Goal: Task Accomplishment & Management: Manage account settings

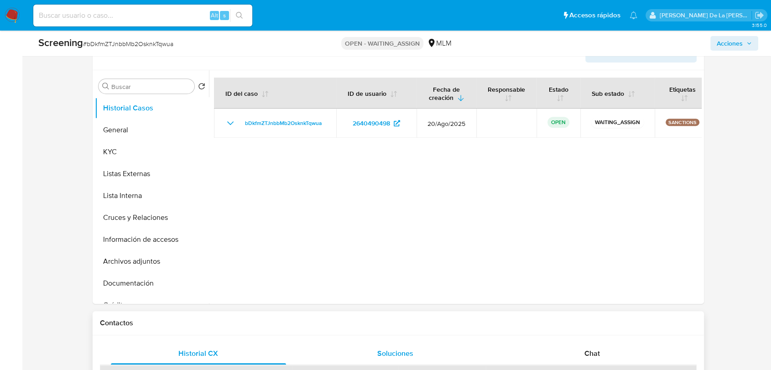
select select "10"
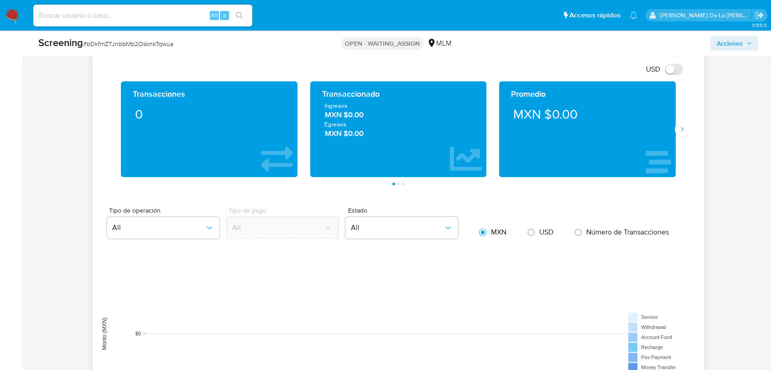
scroll to position [760, 0]
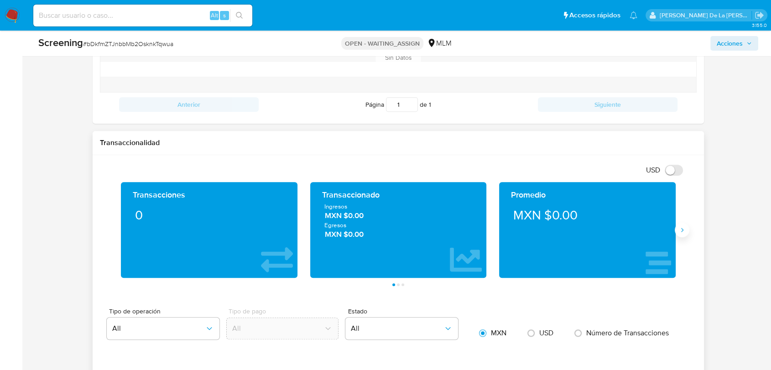
click at [683, 230] on icon "Siguiente" at bounding box center [681, 229] width 7 height 7
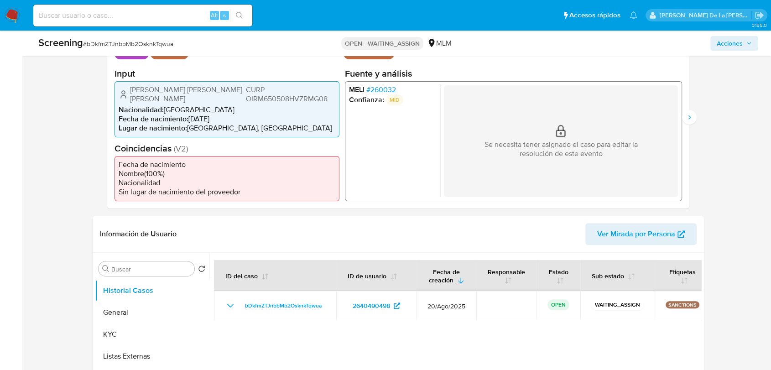
scroll to position [253, 0]
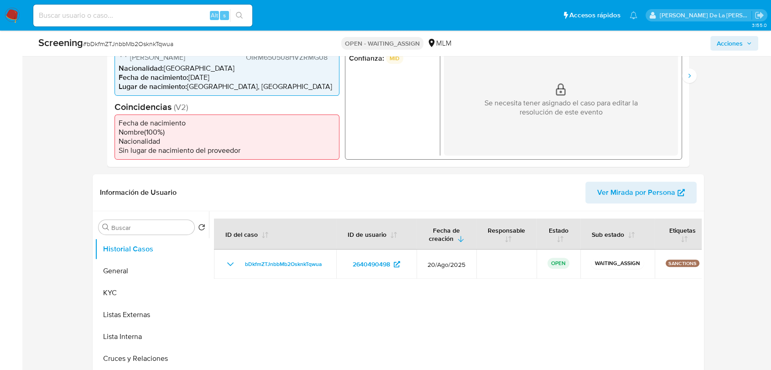
click at [14, 9] on img at bounding box center [13, 16] width 16 height 16
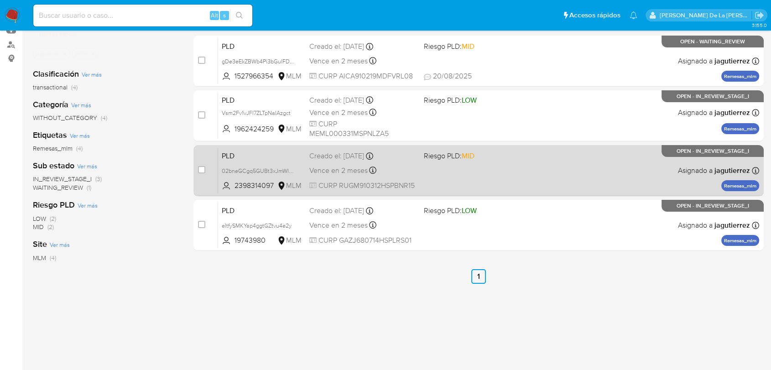
scroll to position [51, 0]
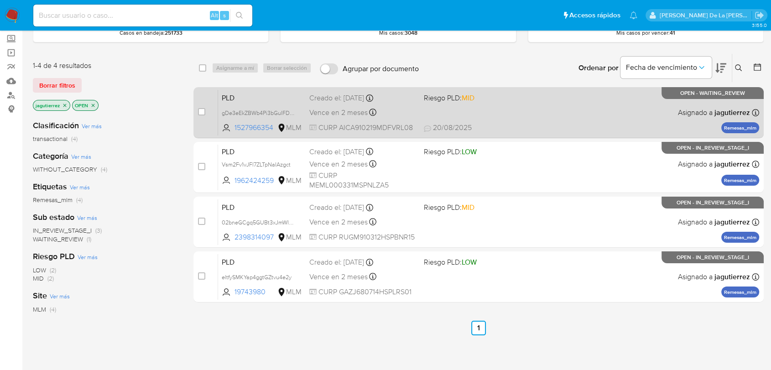
click at [518, 117] on div "PLD gDe3eEkZBWb4Pi3bGuIFDGwX 1527966354 MLM Riesgo PLD: MID Creado el: 12/08/20…" at bounding box center [488, 112] width 541 height 46
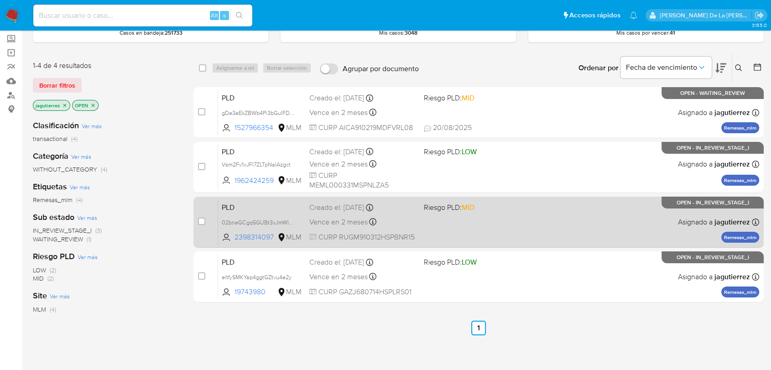
click at [500, 212] on div "PLD 02bneGCgq5GUBt3xJmWId2ZK 2398314097 MLM Riesgo PLD: MID Creado el: 12/08/20…" at bounding box center [488, 222] width 541 height 46
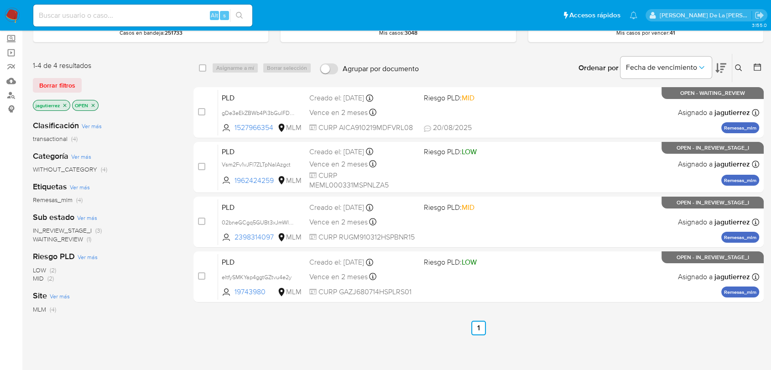
click at [22, 12] on nav "Pausado Ver notificaciones Alt s Accesos rápidos Presiona las siguientes teclas…" at bounding box center [385, 15] width 771 height 31
click at [17, 12] on img at bounding box center [13, 16] width 16 height 16
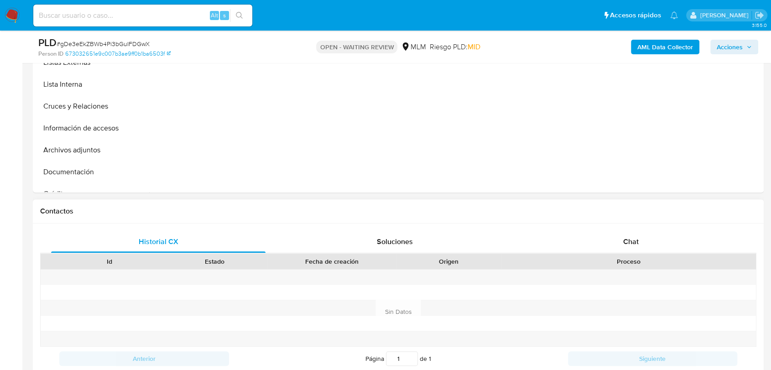
scroll to position [354, 0]
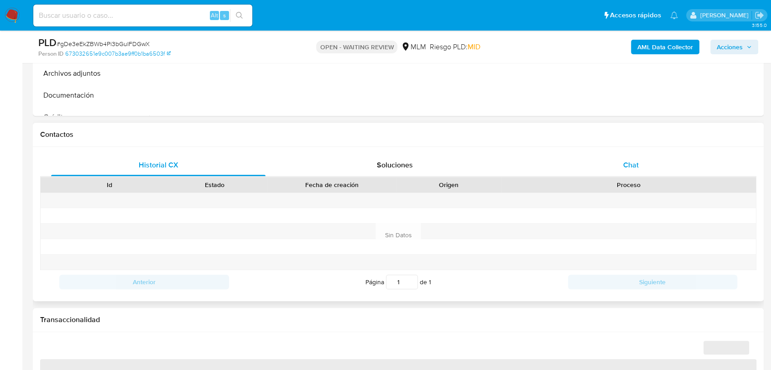
click at [627, 165] on span "Chat" at bounding box center [631, 165] width 16 height 10
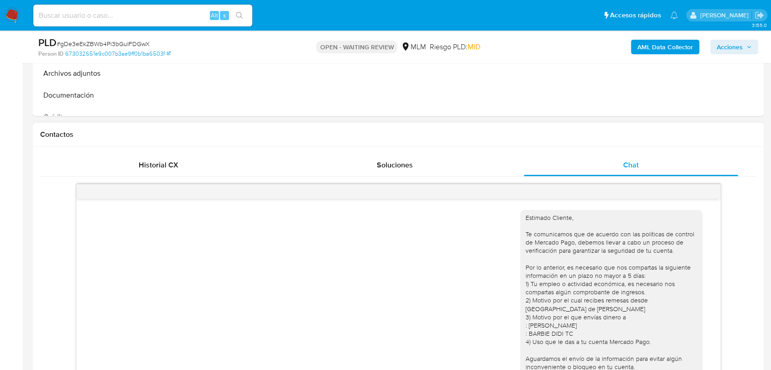
scroll to position [182, 0]
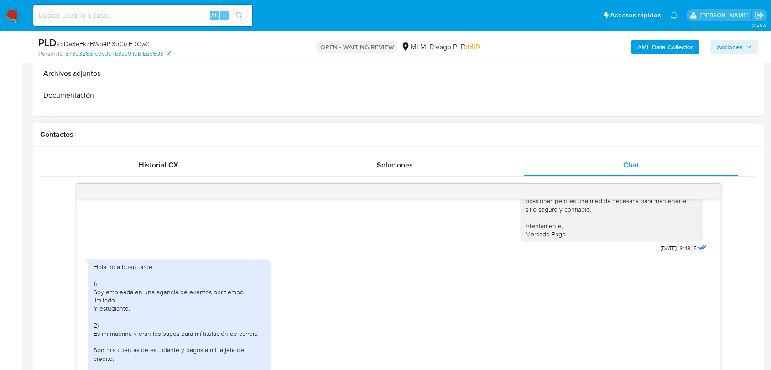
select select "10"
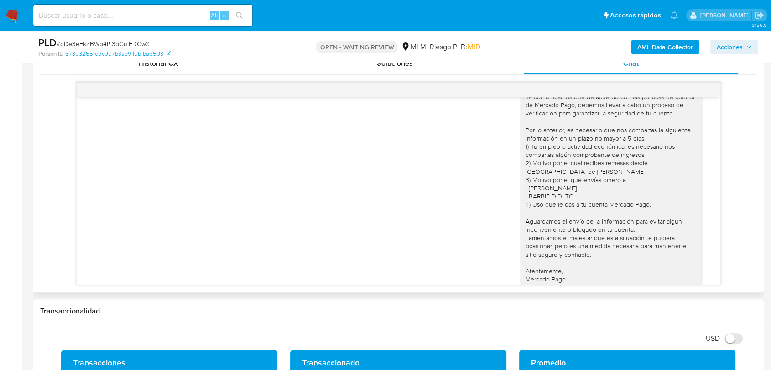
scroll to position [31, 0]
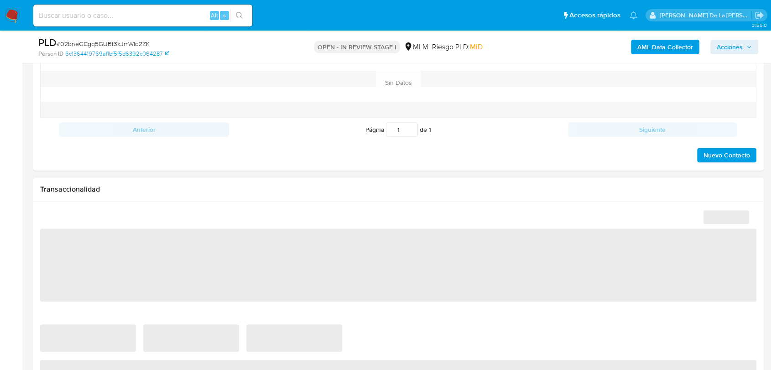
select select "10"
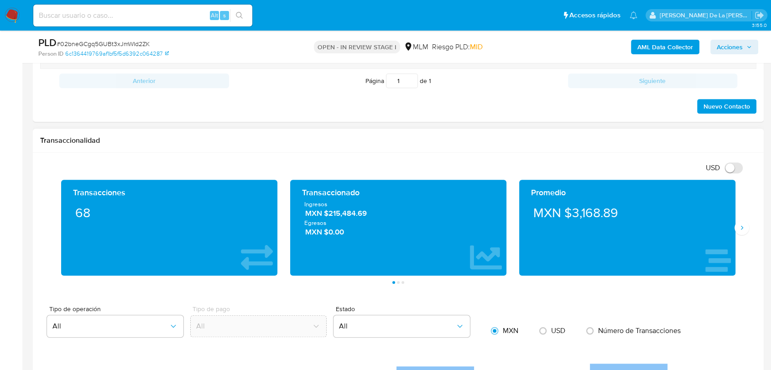
scroll to position [557, 0]
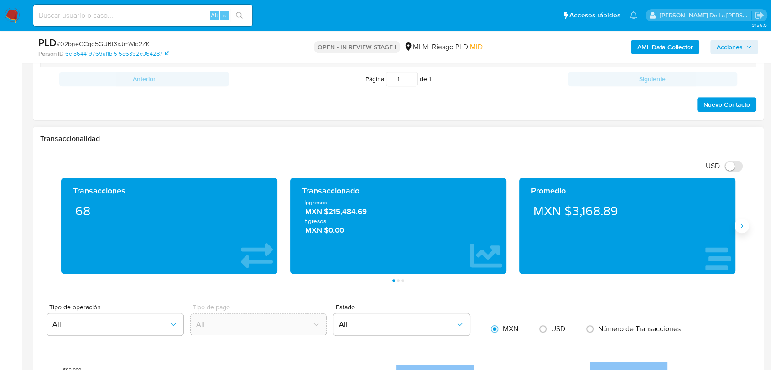
click at [740, 221] on button "Siguiente" at bounding box center [741, 225] width 15 height 15
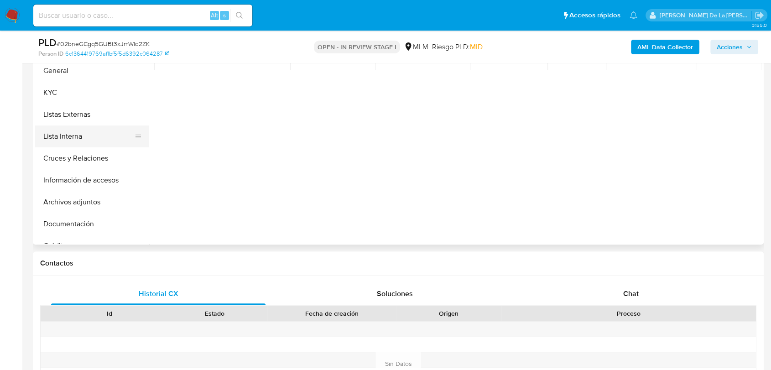
scroll to position [152, 0]
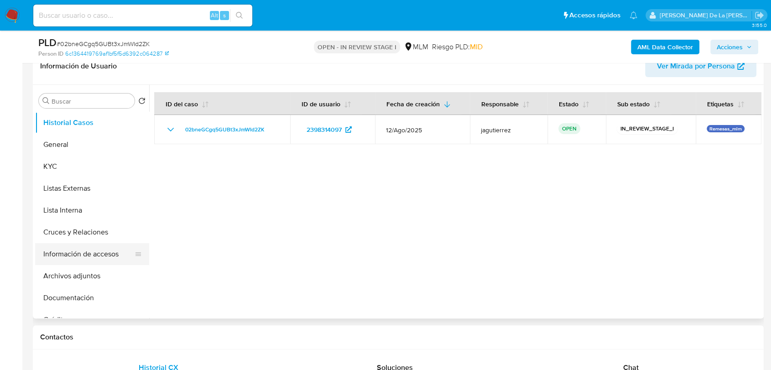
drag, startPoint x: 92, startPoint y: 249, endPoint x: 81, endPoint y: 249, distance: 11.4
click at [93, 250] on button "Información de accesos" at bounding box center [88, 254] width 107 height 22
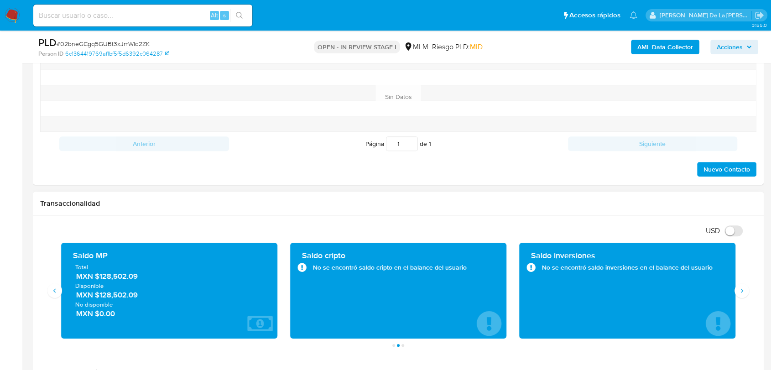
scroll to position [608, 0]
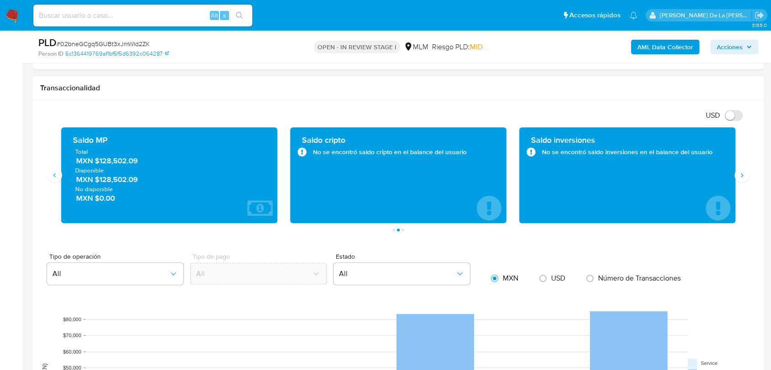
click at [124, 157] on span "MXN $128,502.09" at bounding box center [169, 160] width 187 height 10
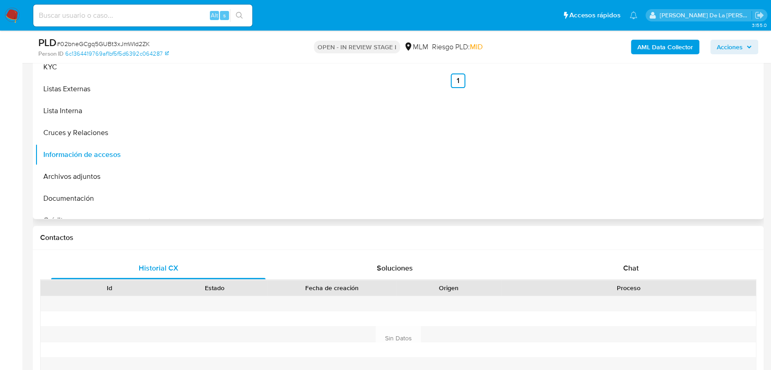
scroll to position [152, 0]
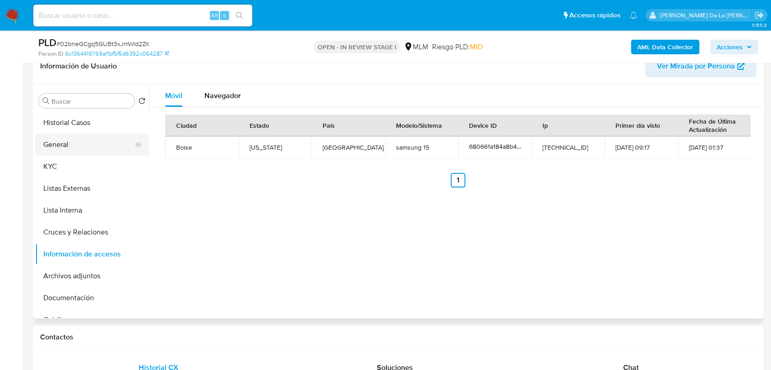
drag, startPoint x: 51, startPoint y: 141, endPoint x: 63, endPoint y: 146, distance: 13.3
click at [51, 141] on button "General" at bounding box center [88, 145] width 107 height 22
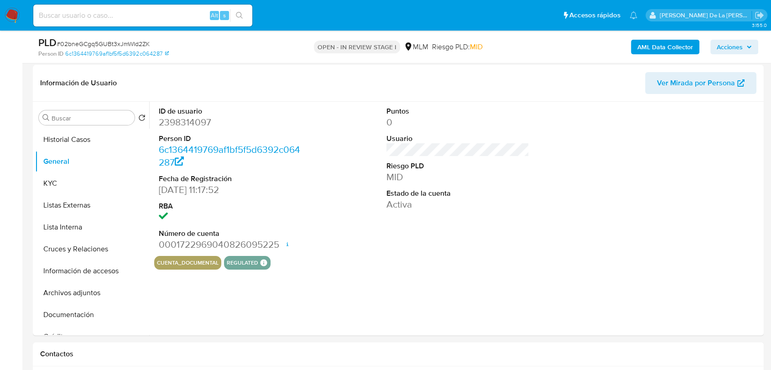
scroll to position [125, 0]
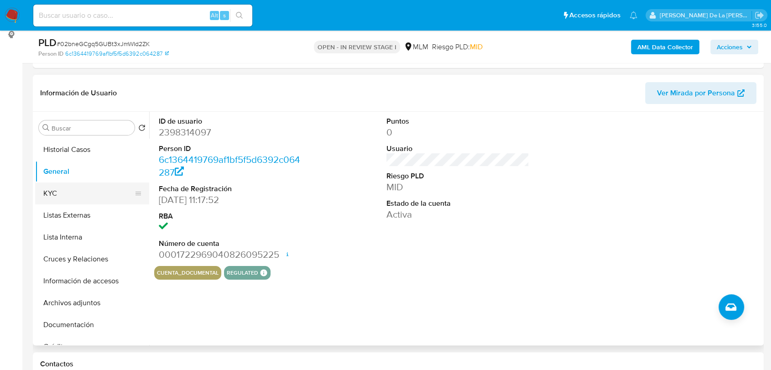
click at [88, 191] on button "KYC" at bounding box center [88, 193] width 107 height 22
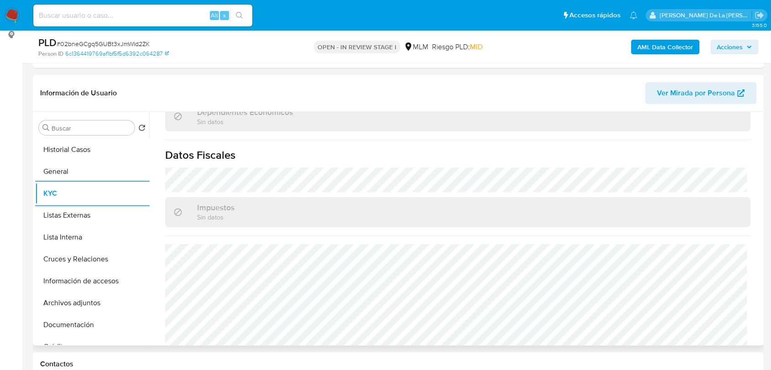
scroll to position [557, 0]
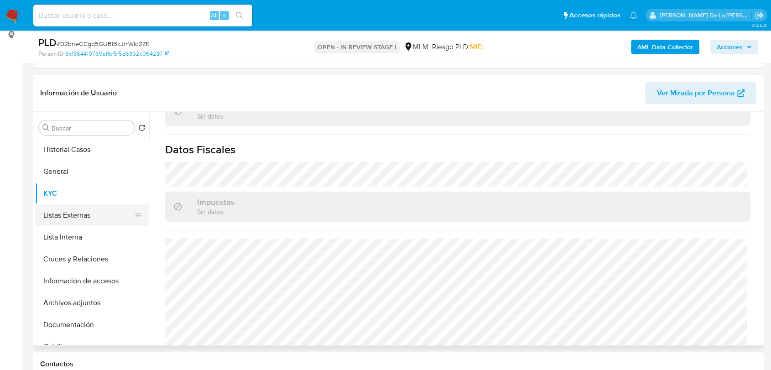
click at [86, 212] on button "Listas Externas" at bounding box center [88, 215] width 107 height 22
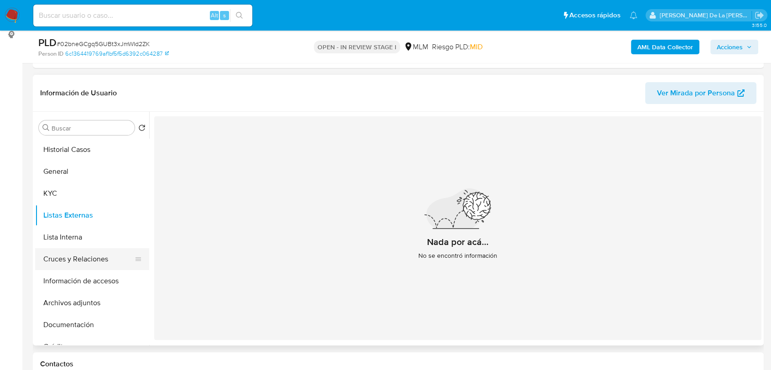
click at [83, 256] on button "Cruces y Relaciones" at bounding box center [88, 259] width 107 height 22
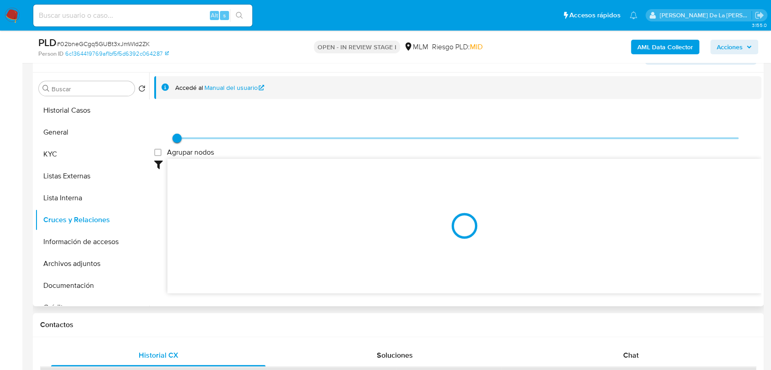
scroll to position [226, 0]
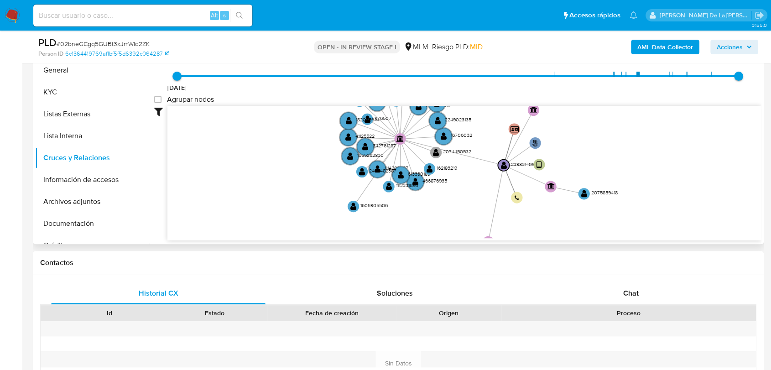
drag, startPoint x: 355, startPoint y: 202, endPoint x: 333, endPoint y: 204, distance: 21.6
click at [350, 204] on text "" at bounding box center [353, 206] width 6 height 9
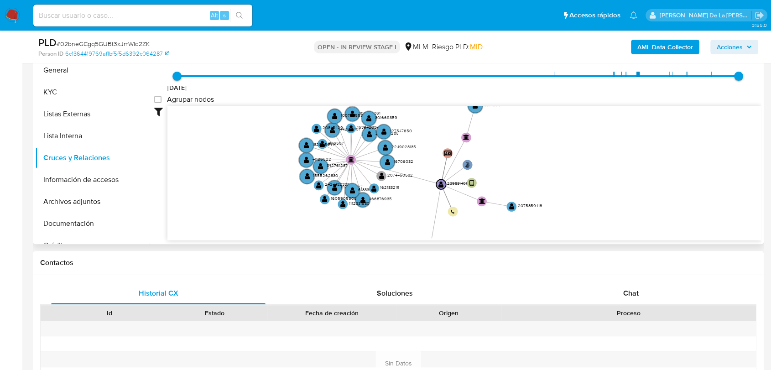
drag, startPoint x: 304, startPoint y: 197, endPoint x: 266, endPoint y: 212, distance: 40.6
click at [266, 212] on icon "user-2398314097  2398314097 phone-d26a0938b6b4461f0cb3f674162f58a7  person-6c…" at bounding box center [464, 172] width 594 height 132
drag, startPoint x: 98, startPoint y: 181, endPoint x: 134, endPoint y: 198, distance: 39.4
click at [98, 181] on button "Información de accesos" at bounding box center [92, 180] width 114 height 22
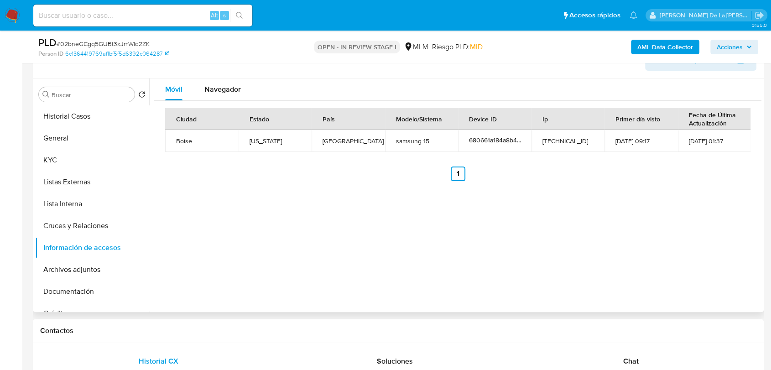
scroll to position [176, 0]
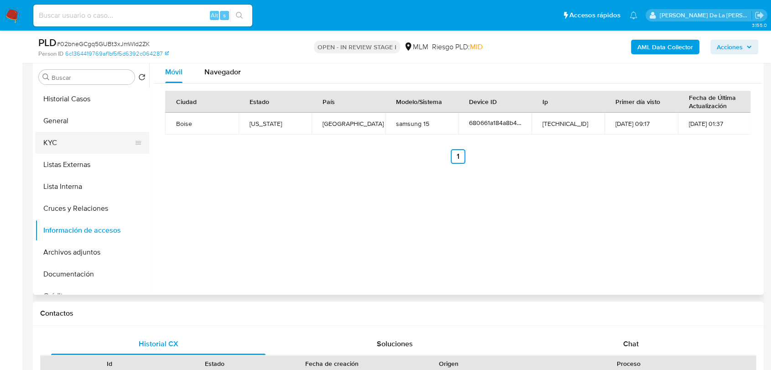
click at [68, 139] on button "KYC" at bounding box center [88, 143] width 107 height 22
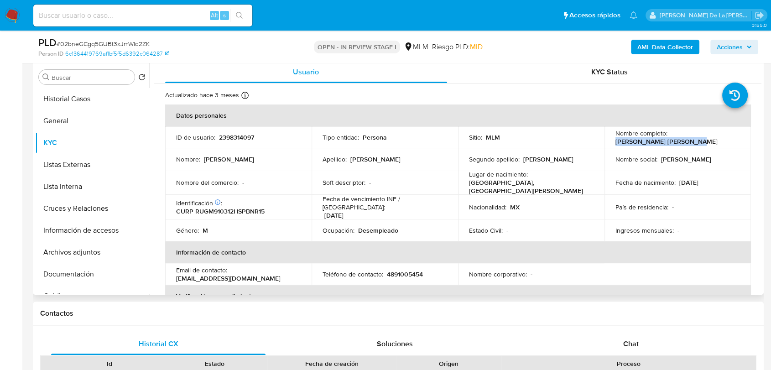
drag, startPoint x: 613, startPoint y: 141, endPoint x: 687, endPoint y: 140, distance: 73.9
click at [687, 140] on p "Marco Polo Rubio Gonzalez" at bounding box center [666, 141] width 102 height 8
drag, startPoint x: 687, startPoint y: 140, endPoint x: 694, endPoint y: 140, distance: 6.9
click at [694, 140] on div "Nombre completo : Marco Polo Rubio Gonzalez" at bounding box center [677, 137] width 124 height 16
drag, startPoint x: 694, startPoint y: 140, endPoint x: 604, endPoint y: 145, distance: 89.5
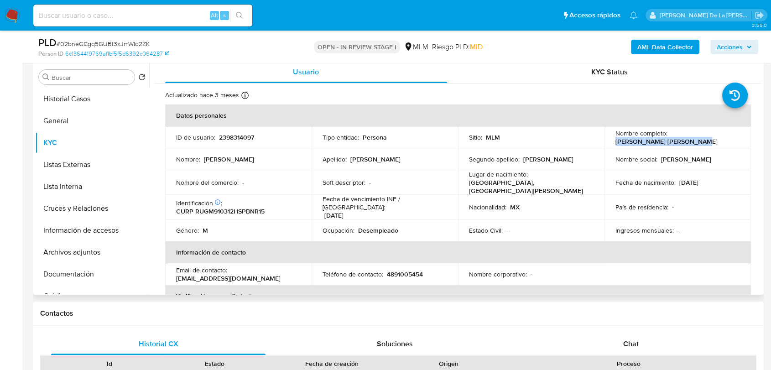
click at [604, 145] on td "Nombre completo : Marco Polo Rubio Gonzalez" at bounding box center [677, 137] width 146 height 22
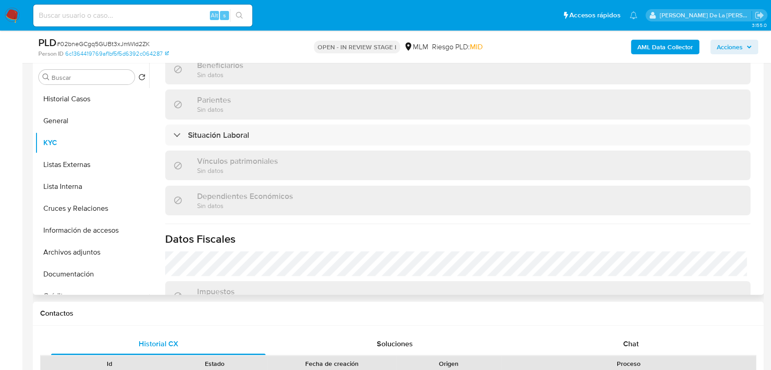
scroll to position [412, 0]
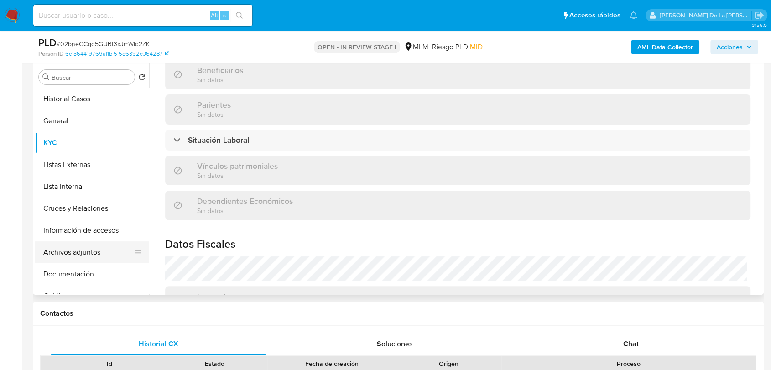
drag, startPoint x: 75, startPoint y: 228, endPoint x: 78, endPoint y: 246, distance: 18.1
click at [75, 228] on button "Información de accesos" at bounding box center [92, 230] width 114 height 22
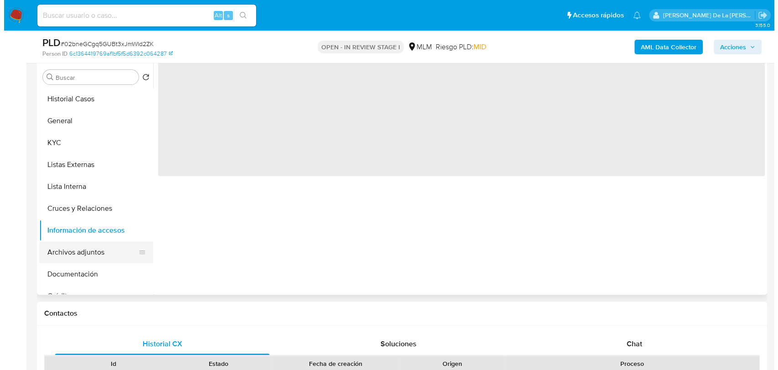
scroll to position [0, 0]
click at [79, 254] on button "Archivos adjuntos" at bounding box center [88, 252] width 107 height 22
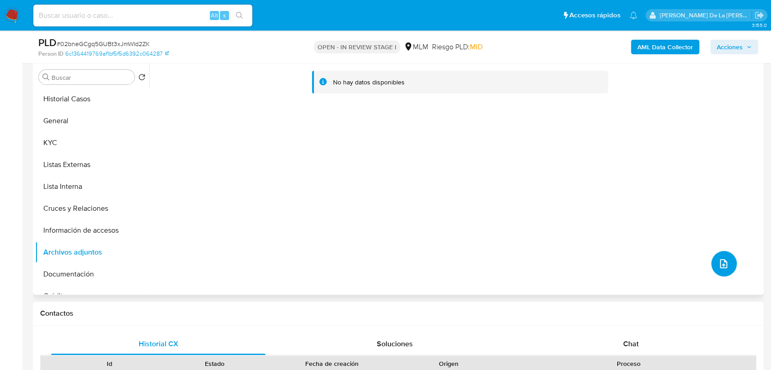
click at [718, 253] on button "upload-file" at bounding box center [724, 264] width 26 height 26
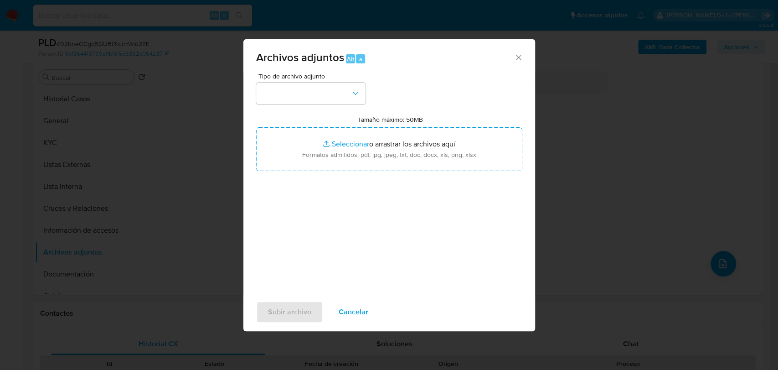
click at [356, 106] on div "Tipo de archivo adjunto Tamaño máximo: 50MB Seleccionar archivos Seleccionar o …" at bounding box center [389, 180] width 266 height 215
click at [350, 102] on button "button" at bounding box center [310, 94] width 109 height 22
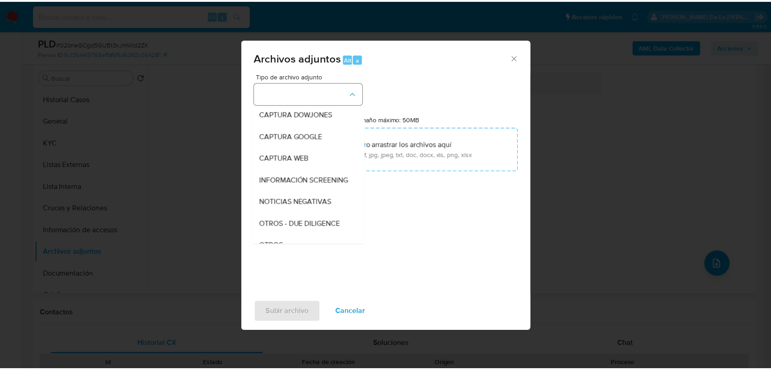
scroll to position [47, 0]
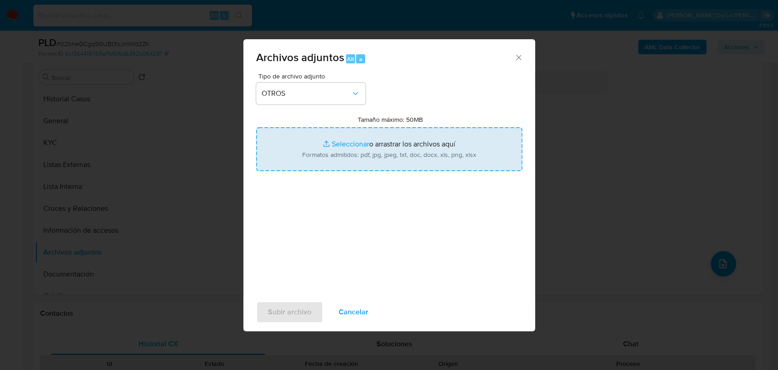
type input "C:\fakepath\2398314097_MARCO POLO RUBIO GONZALEZ_AGO2025.pdf"
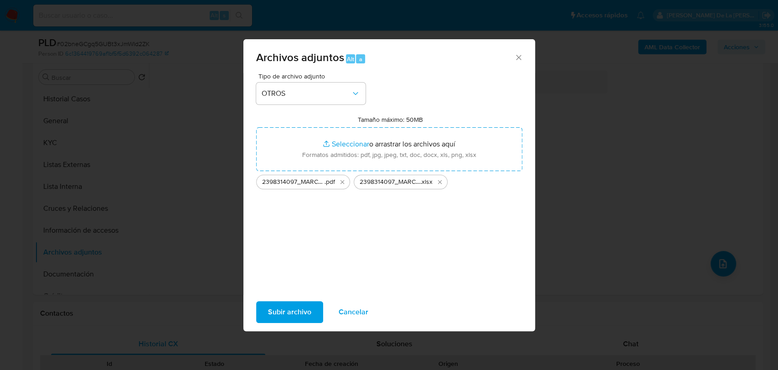
click at [306, 316] on span "Subir archivo" at bounding box center [289, 312] width 43 height 20
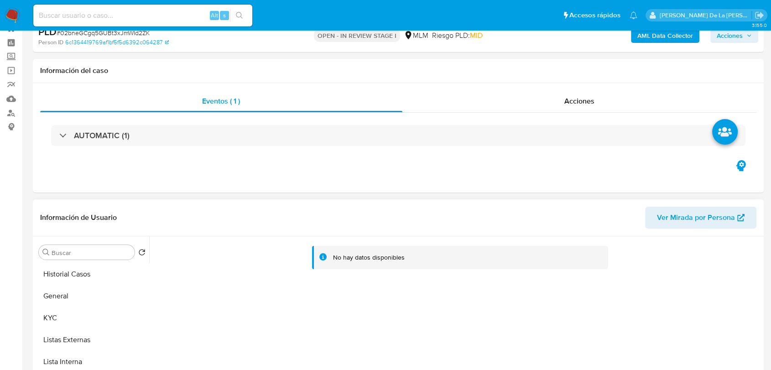
scroll to position [101, 0]
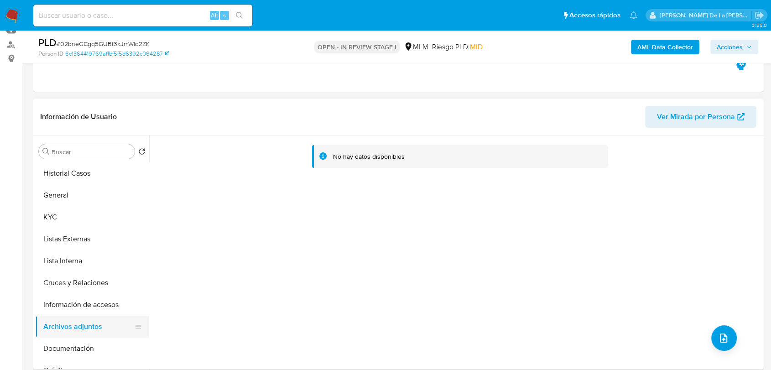
click at [90, 318] on button "Archivos adjuntos" at bounding box center [88, 327] width 107 height 22
click at [92, 304] on button "Información de accesos" at bounding box center [88, 305] width 107 height 22
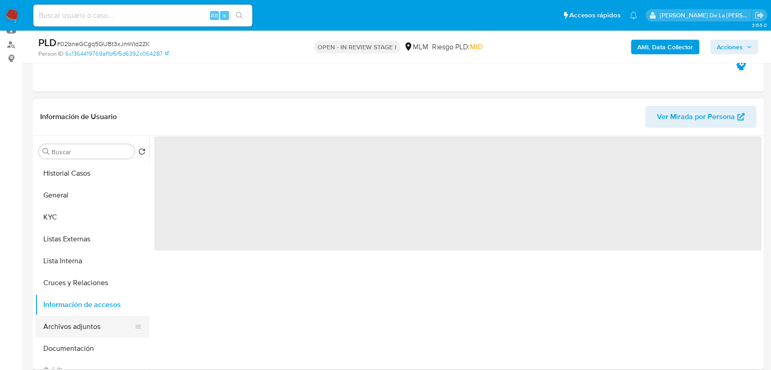
click at [89, 328] on button "Archivos adjuntos" at bounding box center [88, 327] width 107 height 22
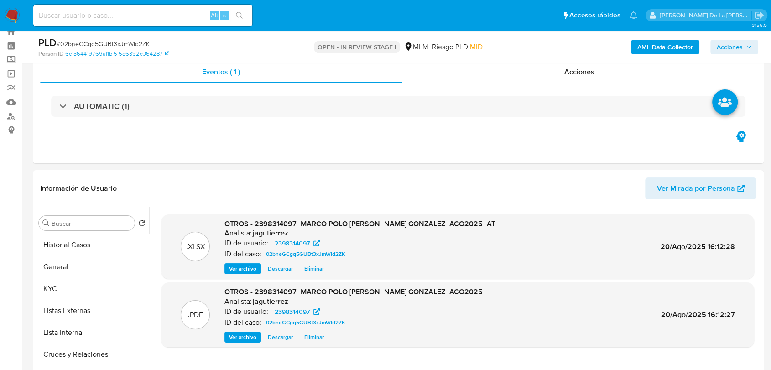
scroll to position [0, 0]
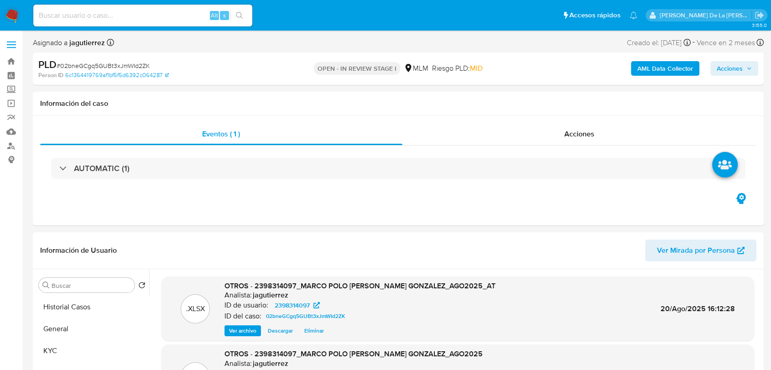
click at [734, 69] on span "Acciones" at bounding box center [729, 68] width 26 height 15
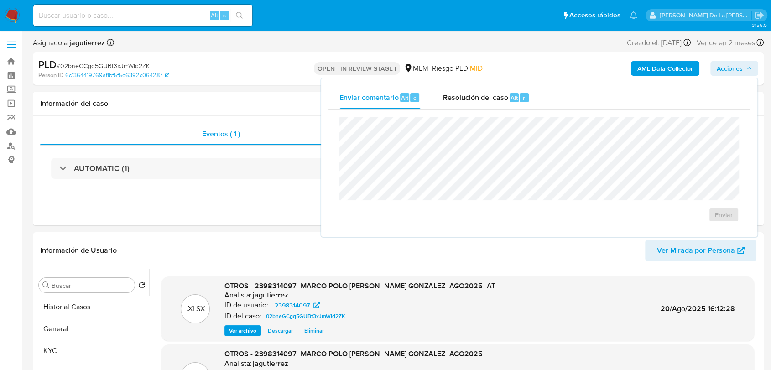
click at [472, 114] on div "Enviar" at bounding box center [538, 169] width 421 height 119
click at [476, 104] on div "Resolución del caso Alt r" at bounding box center [485, 98] width 87 height 24
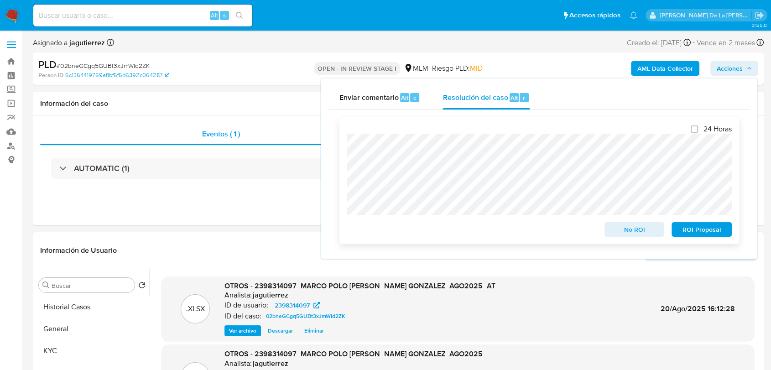
click at [611, 232] on span "No ROI" at bounding box center [634, 229] width 47 height 13
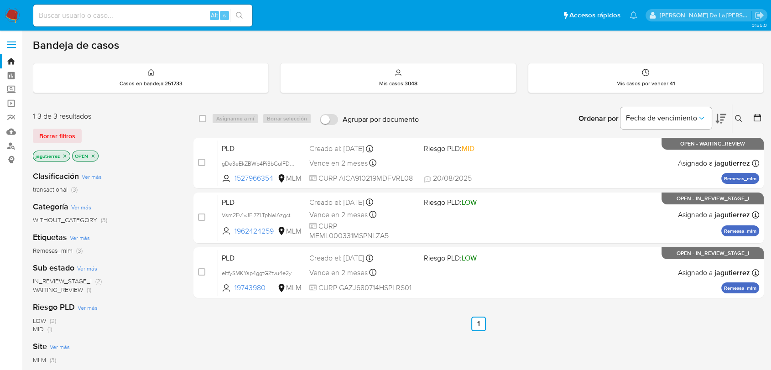
click at [62, 153] on icon "close-filter" at bounding box center [64, 155] width 5 height 5
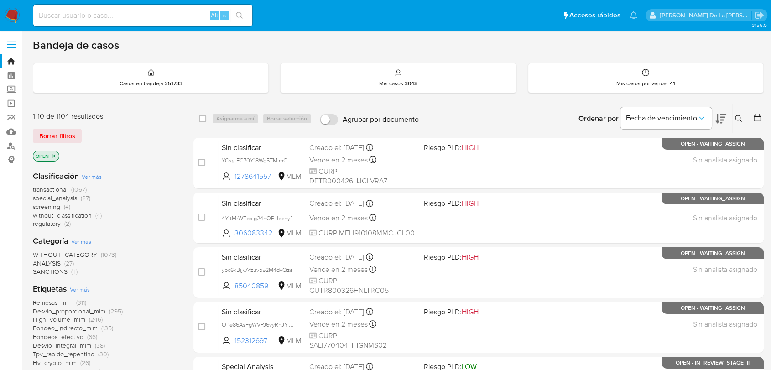
click at [55, 203] on span "screening" at bounding box center [46, 206] width 27 height 9
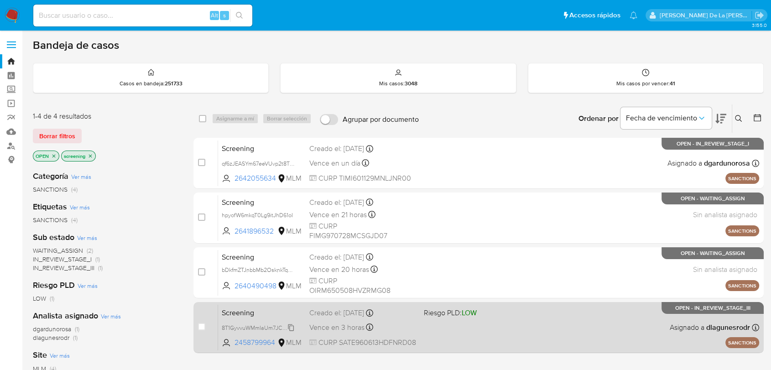
click at [265, 326] on span "8T1GyvvuWMmIaUm7JCM2r4LK" at bounding box center [262, 327] width 80 height 10
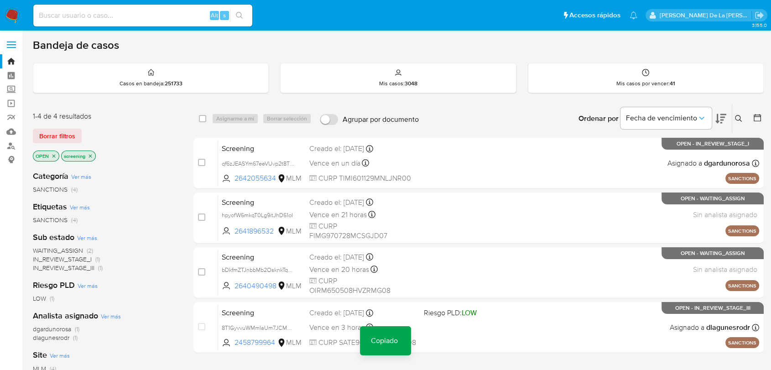
click at [16, 12] on img at bounding box center [13, 16] width 16 height 16
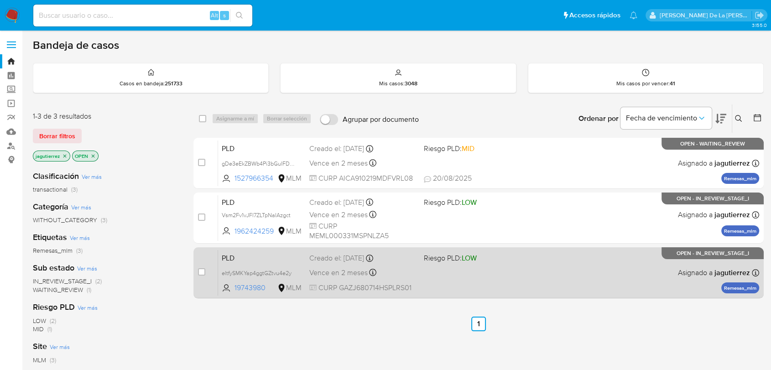
click at [413, 268] on div "Vence en 2 meses Vence el [DATE] 02:05:26" at bounding box center [362, 272] width 107 height 12
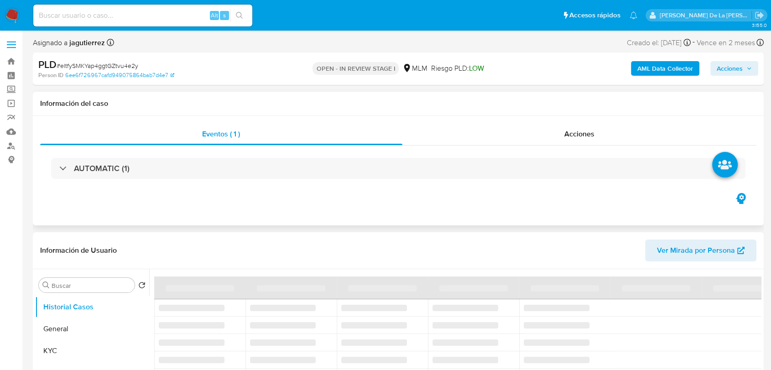
click at [300, 191] on div "AUTOMATIC (1)" at bounding box center [398, 168] width 716 height 46
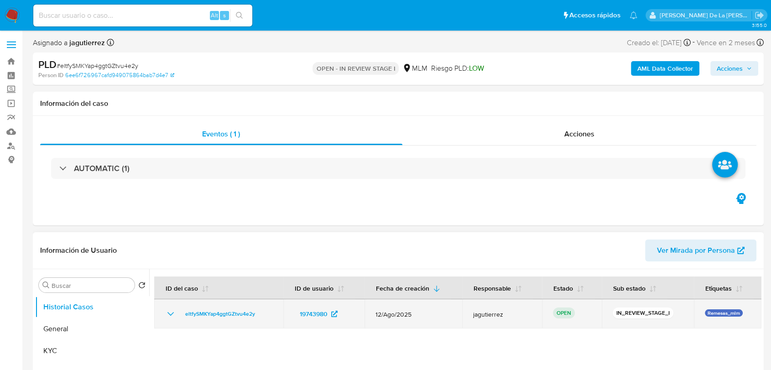
select select "10"
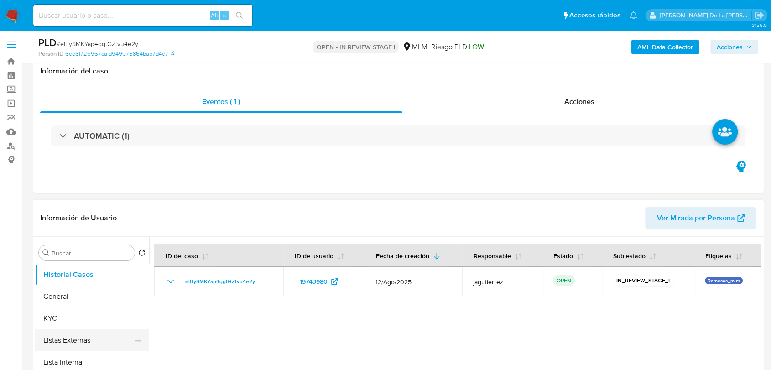
scroll to position [51, 0]
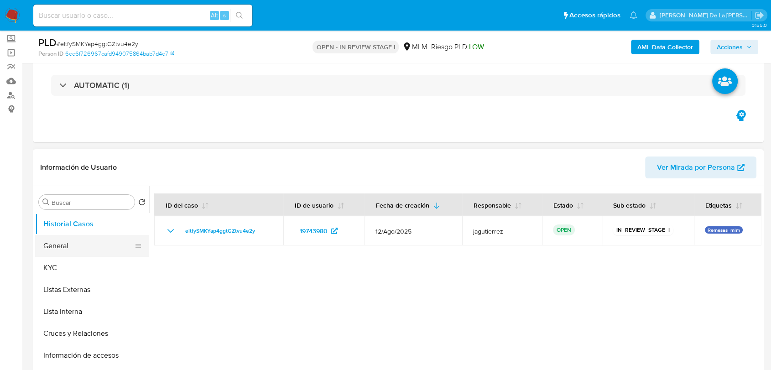
click at [64, 238] on button "General" at bounding box center [88, 246] width 107 height 22
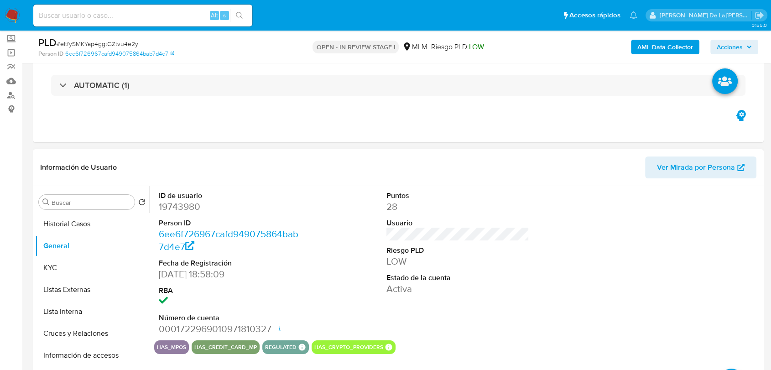
click at [185, 204] on dd "19743980" at bounding box center [230, 206] width 143 height 13
copy dd "19743980"
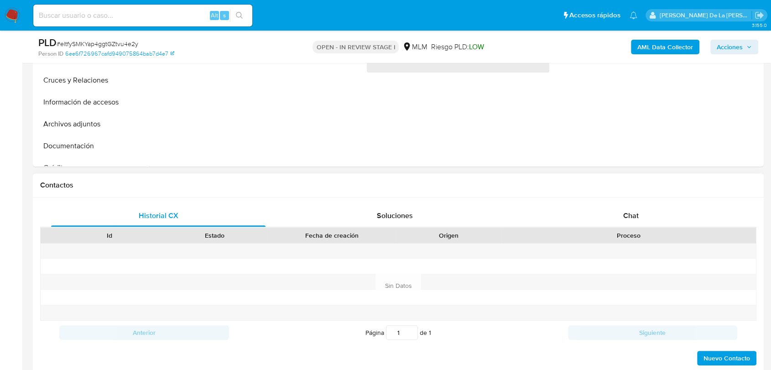
select select "10"
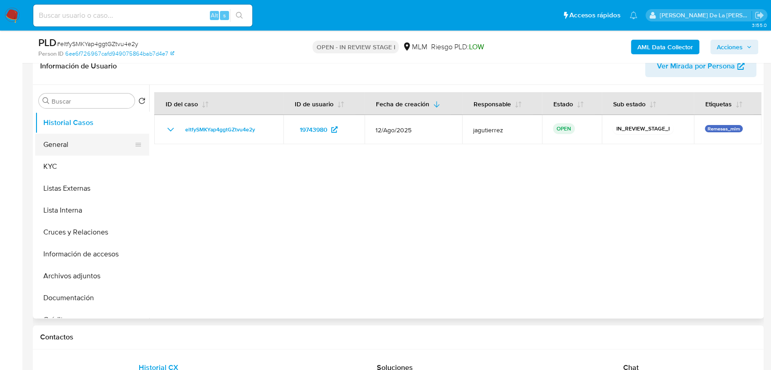
click at [57, 153] on button "General" at bounding box center [88, 145] width 107 height 22
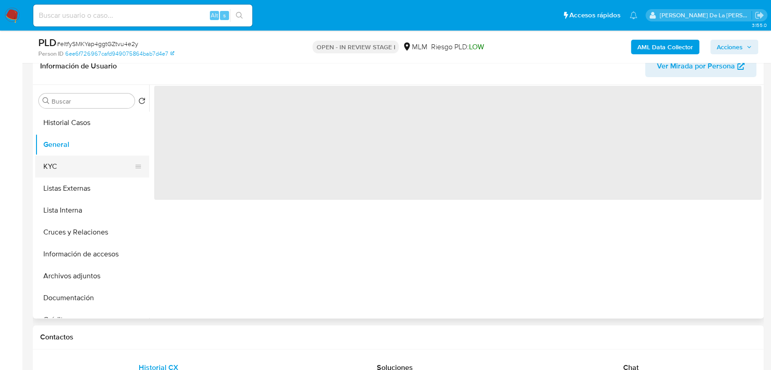
click at [57, 164] on button "KYC" at bounding box center [88, 166] width 107 height 22
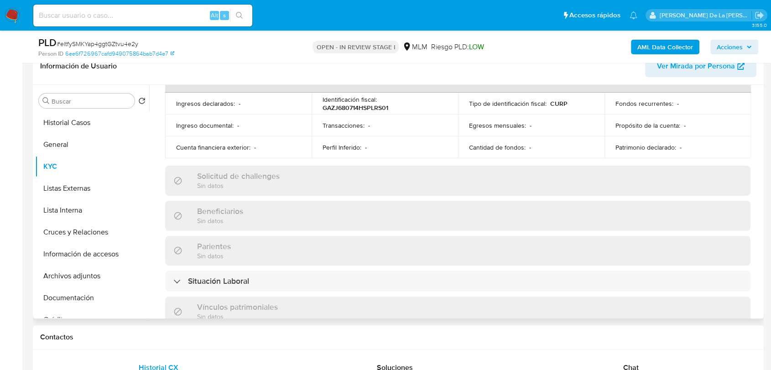
scroll to position [573, 0]
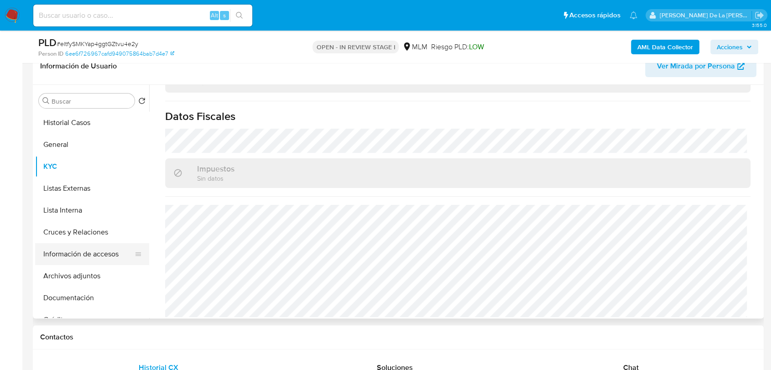
click at [98, 250] on button "Información de accesos" at bounding box center [88, 254] width 107 height 22
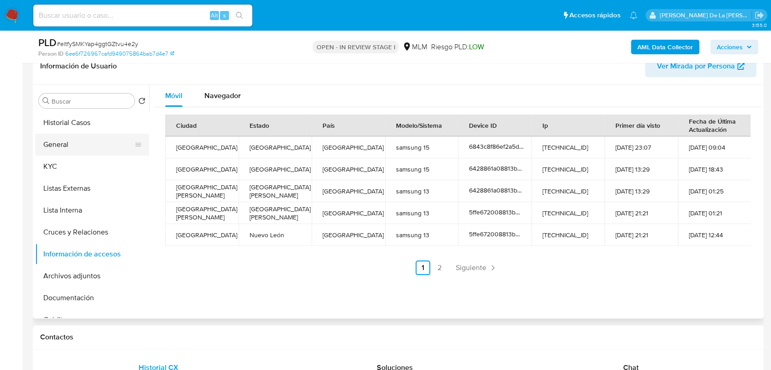
click at [53, 150] on button "General" at bounding box center [88, 145] width 107 height 22
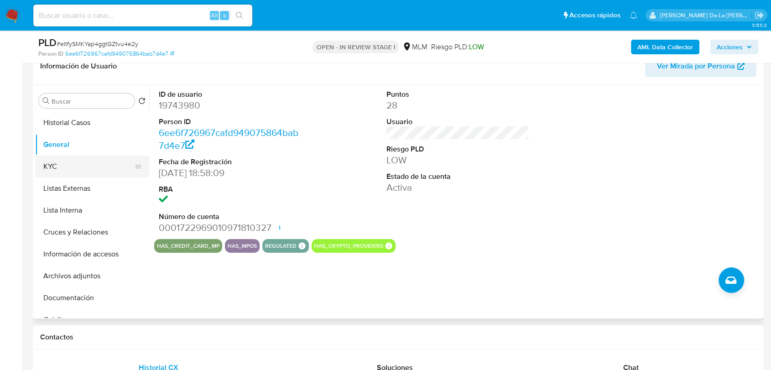
click at [63, 165] on button "KYC" at bounding box center [88, 166] width 107 height 22
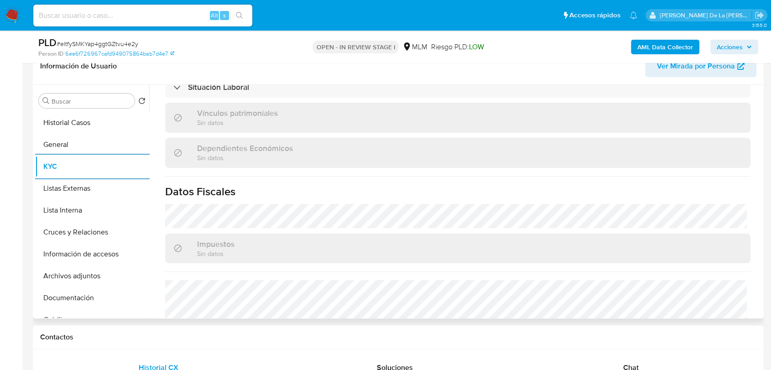
scroll to position [573, 0]
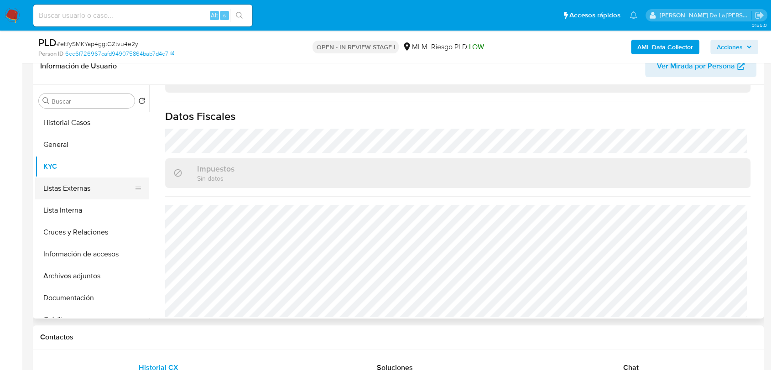
click at [83, 190] on button "Listas Externas" at bounding box center [88, 188] width 107 height 22
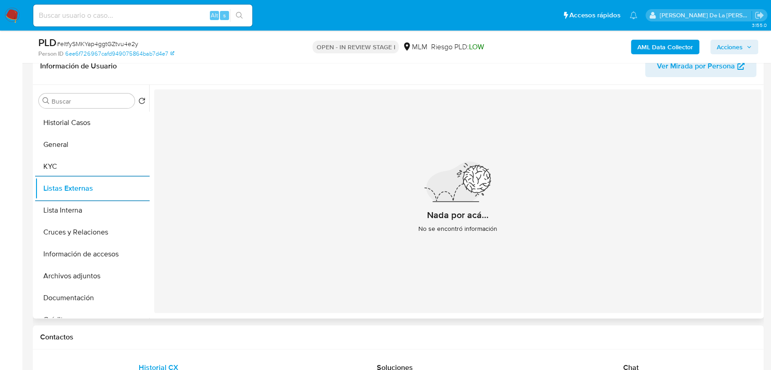
click at [339, 171] on div "Nada por acá... No se encontró información" at bounding box center [457, 200] width 607 height 223
click at [98, 236] on button "Cruces y Relaciones" at bounding box center [88, 232] width 107 height 22
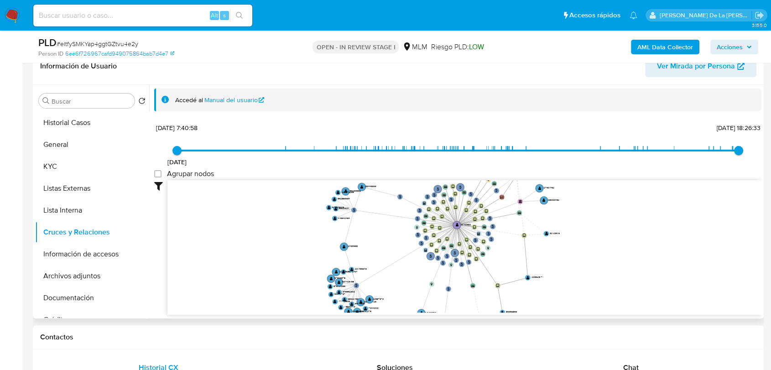
click at [342, 256] on icon "user-19743980  19743980 phone-97f1dadcedaf39b7dd59674601ad3f42  phone-04b4000…" at bounding box center [464, 246] width 594 height 132
click at [88, 256] on button "Información de accesos" at bounding box center [88, 254] width 107 height 22
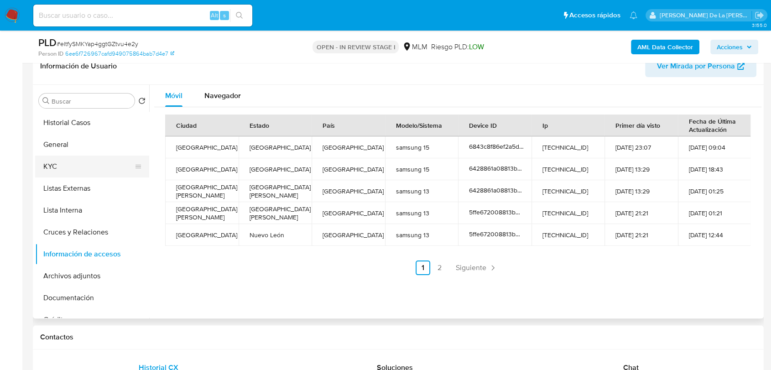
click at [74, 166] on button "KYC" at bounding box center [88, 166] width 107 height 22
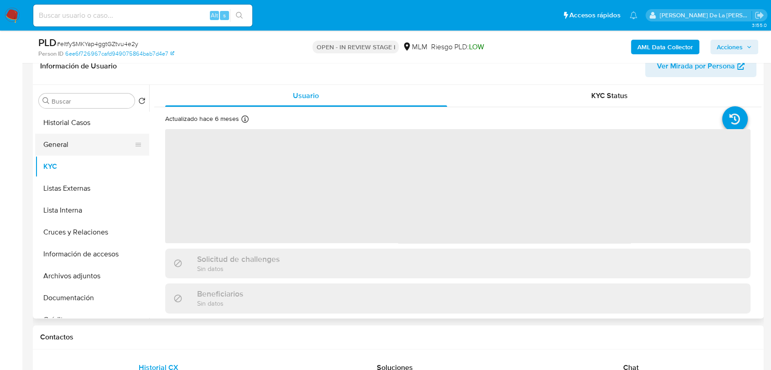
click at [40, 134] on button "General" at bounding box center [88, 145] width 107 height 22
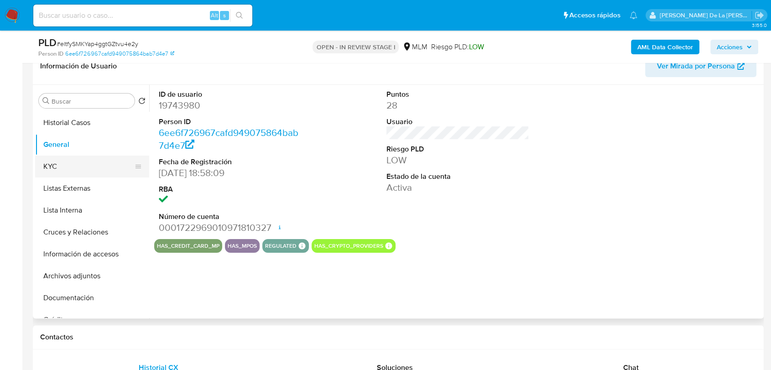
click at [73, 164] on button "KYC" at bounding box center [88, 166] width 107 height 22
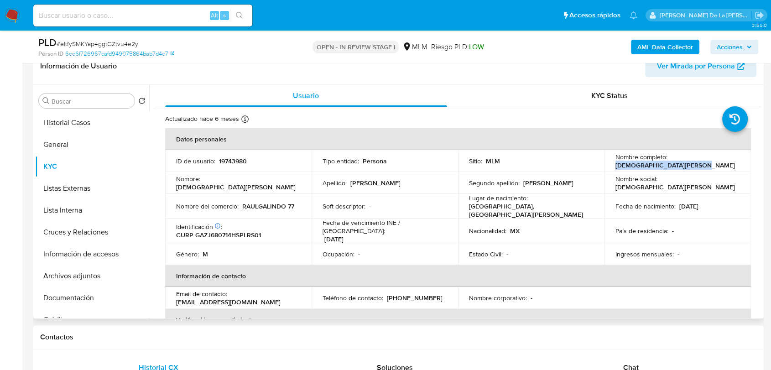
drag, startPoint x: 613, startPoint y: 166, endPoint x: 707, endPoint y: 167, distance: 94.4
click at [707, 167] on div "Nombre completo : Jesus Raul Galindo Zarate" at bounding box center [677, 161] width 124 height 16
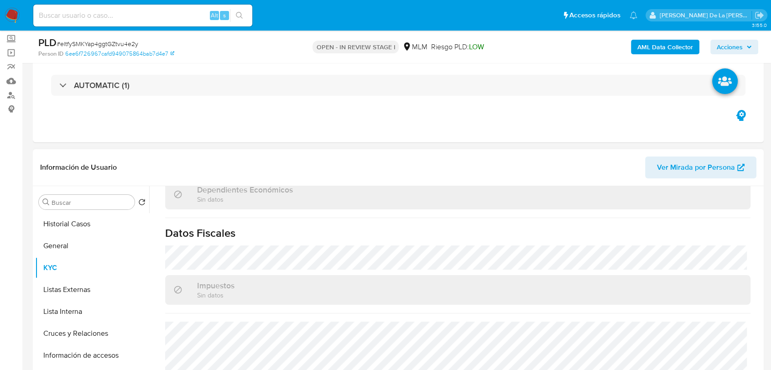
scroll to position [573, 0]
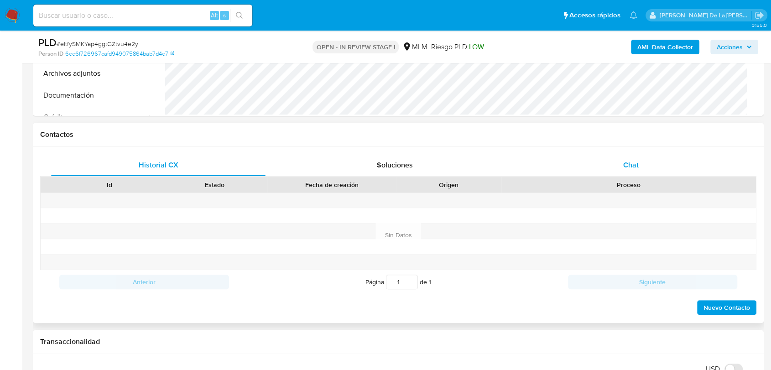
click at [635, 163] on span "Chat" at bounding box center [631, 165] width 16 height 10
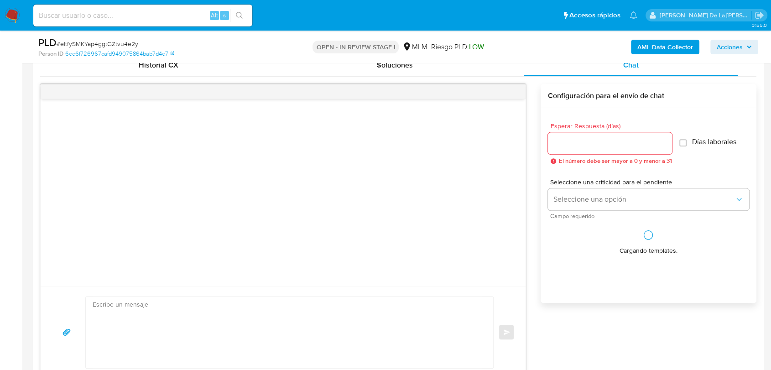
scroll to position [456, 0]
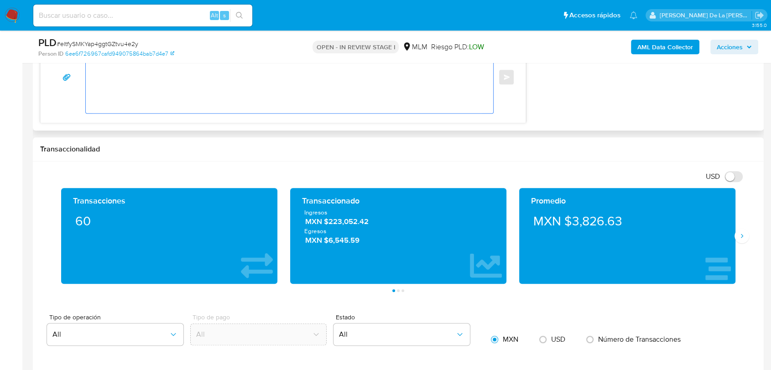
click at [129, 66] on textarea at bounding box center [287, 77] width 389 height 72
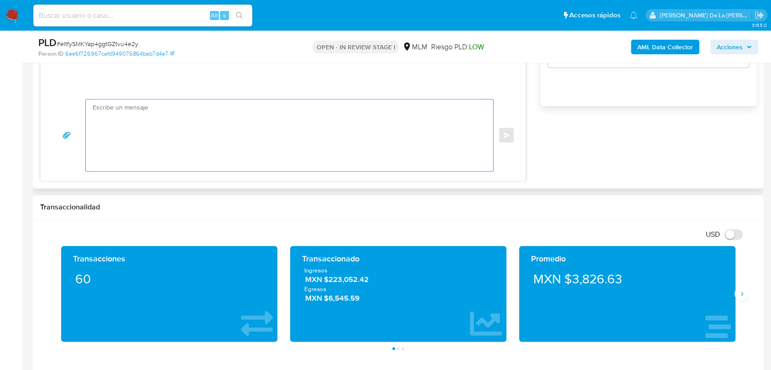
scroll to position [557, 0]
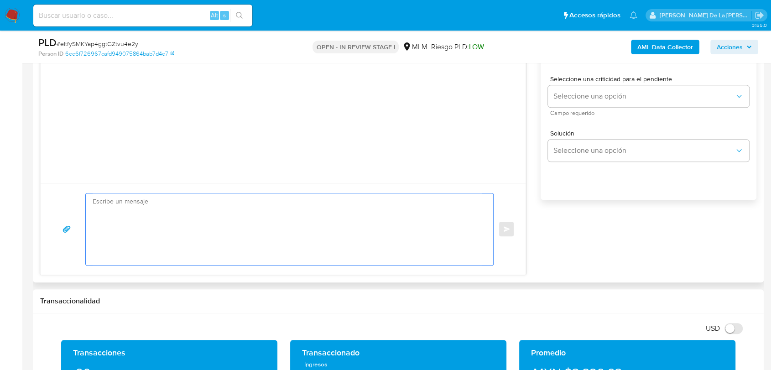
paste textarea "Estimado Cliente, Te comunicamos que de acuerdo con las políticas de control de…"
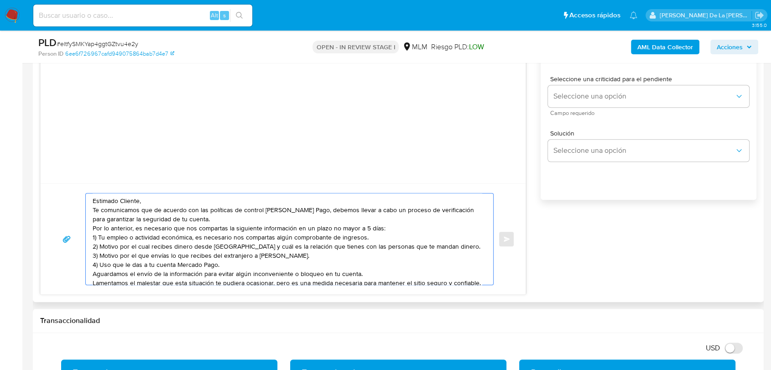
scroll to position [0, 0]
click at [148, 198] on textarea "Estimado Cliente, Te comunicamos que de acuerdo con las políticas de control de…" at bounding box center [287, 238] width 389 height 91
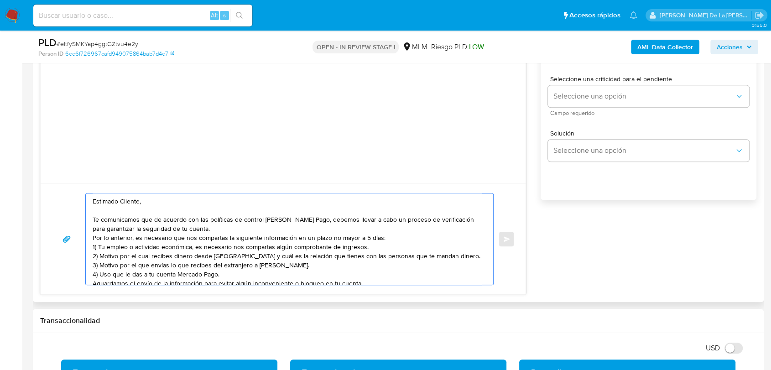
click at [223, 228] on textarea "Estimado Cliente, Te comunicamos que de acuerdo con las políticas de control de…" at bounding box center [287, 238] width 389 height 91
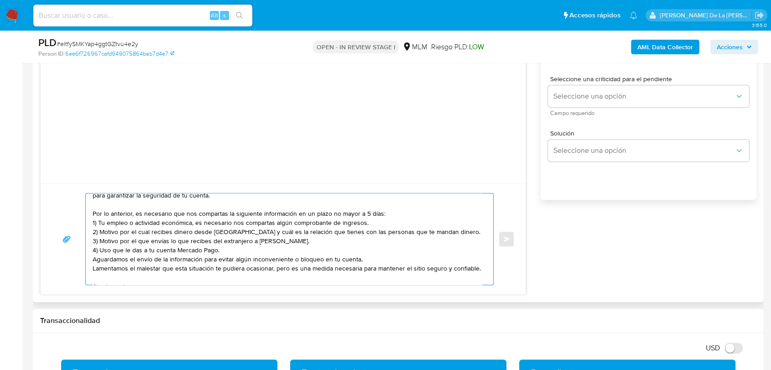
scroll to position [51, 0]
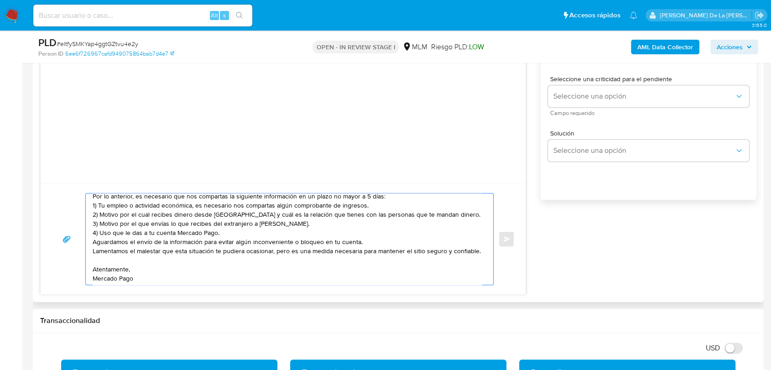
click at [238, 236] on textarea "Estimado Cliente, Te comunicamos que de acuerdo con las políticas de control de…" at bounding box center [287, 238] width 389 height 91
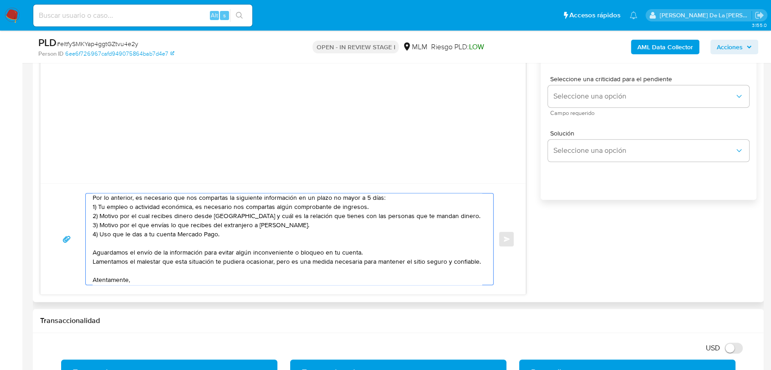
scroll to position [32, 0]
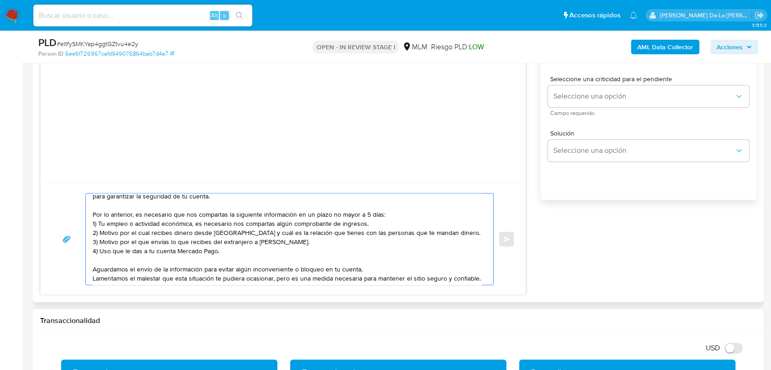
drag, startPoint x: 98, startPoint y: 251, endPoint x: 99, endPoint y: 243, distance: 7.8
click at [99, 243] on textarea "Estimado Cliente, Te comunicamos que de acuerdo con las políticas de control de…" at bounding box center [287, 238] width 389 height 91
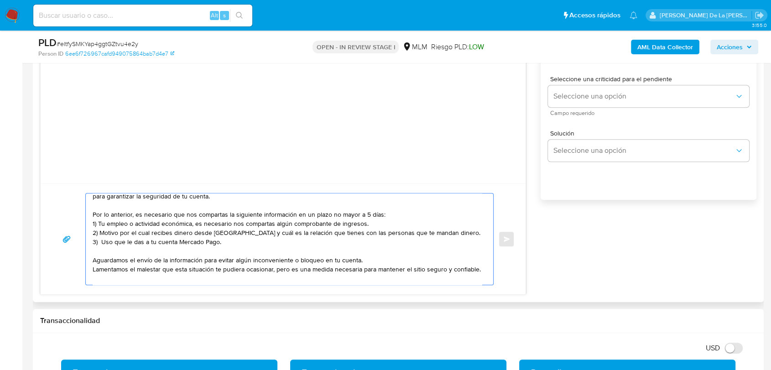
drag, startPoint x: 404, startPoint y: 238, endPoint x: 175, endPoint y: 234, distance: 229.4
click at [175, 234] on textarea "Estimado Cliente, Te comunicamos que de acuerdo con las políticas de control de…" at bounding box center [287, 238] width 389 height 91
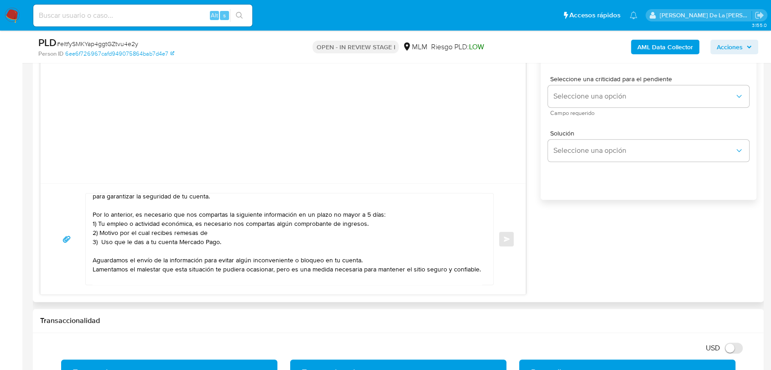
click at [260, 249] on textarea "Estimado Cliente, Te comunicamos que de acuerdo con las políticas de control de…" at bounding box center [287, 238] width 389 height 91
click at [251, 232] on textarea "Estimado Cliente, Te comunicamos que de acuerdo con las políticas de control de…" at bounding box center [287, 238] width 389 height 91
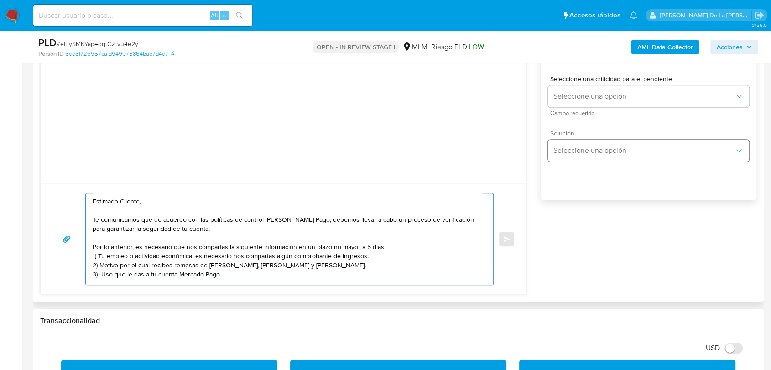
scroll to position [456, 0]
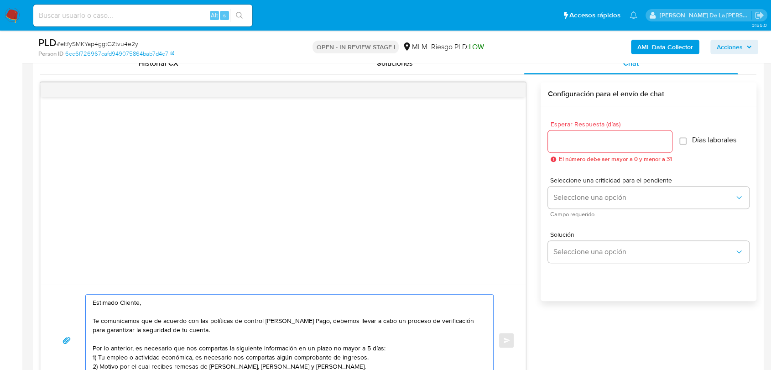
type textarea "Estimado Cliente, Te comunicamos que de acuerdo con las políticas de control de…"
click at [580, 144] on input "Esperar Respuesta (días)" at bounding box center [610, 141] width 124 height 12
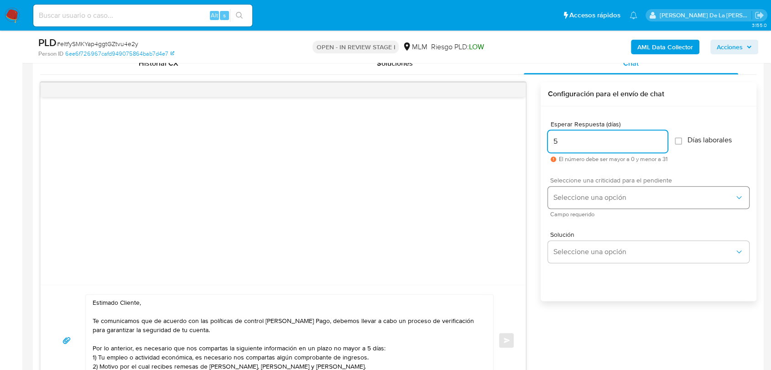
type input "5"
click at [590, 195] on span "Seleccione una opción" at bounding box center [643, 197] width 181 height 9
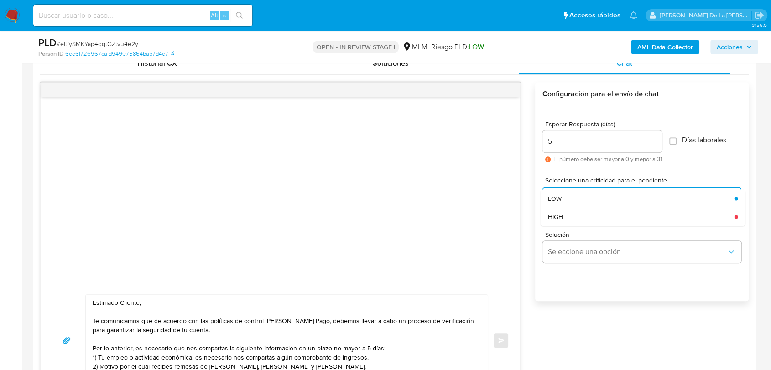
drag, startPoint x: 576, startPoint y: 227, endPoint x: 575, endPoint y: 223, distance: 4.6
click at [575, 226] on div "Solución Seleccione una opción" at bounding box center [641, 249] width 199 height 50
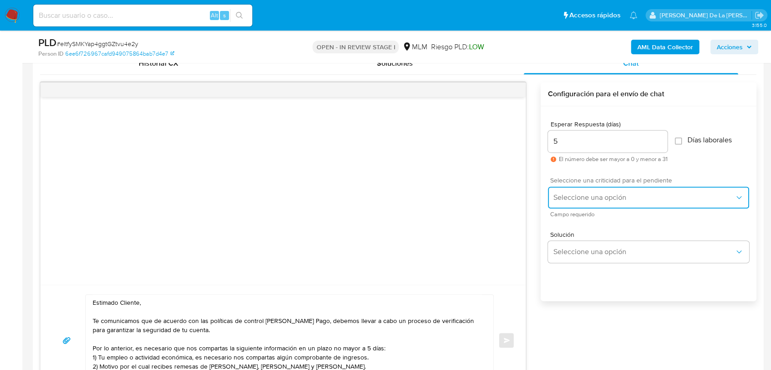
click at [579, 194] on span "Seleccione una opción" at bounding box center [643, 197] width 181 height 9
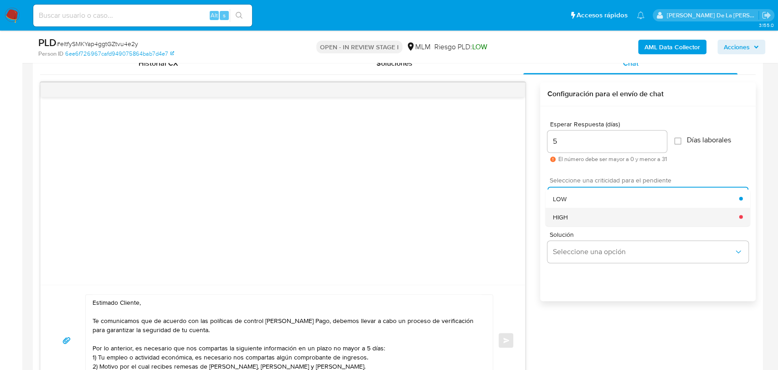
click at [569, 223] on div "HIGH" at bounding box center [646, 216] width 186 height 18
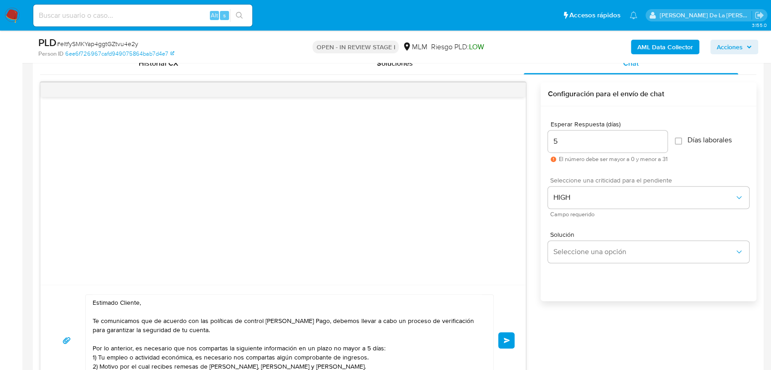
click at [500, 337] on button "Enviar" at bounding box center [506, 340] width 16 height 16
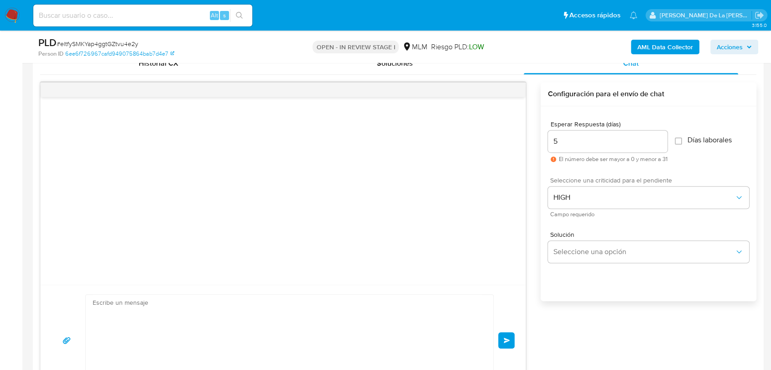
scroll to position [31, 0]
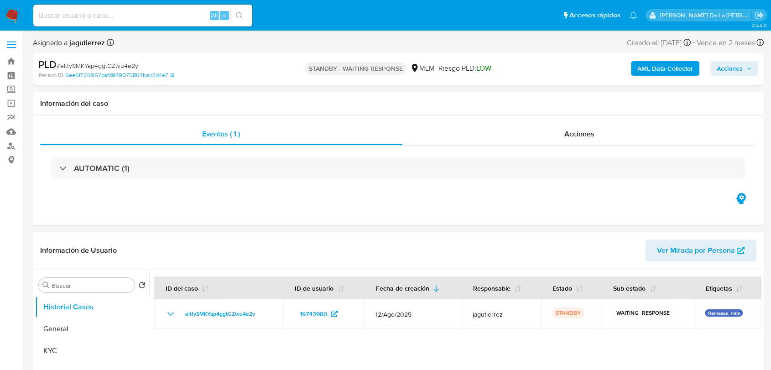
select select "10"
click at [10, 9] on img at bounding box center [13, 16] width 16 height 16
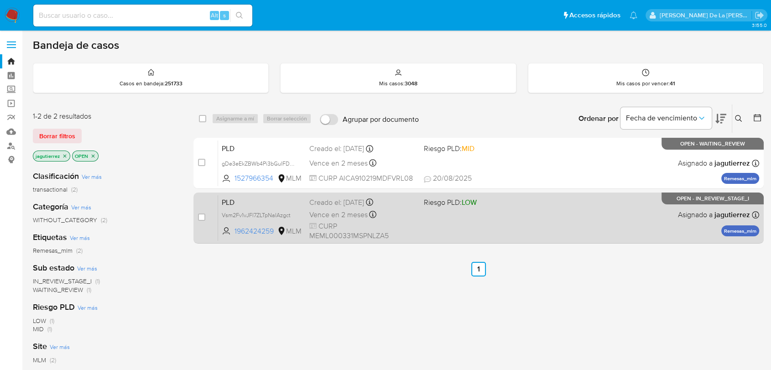
click at [496, 237] on div "PLD Vsm2Fv1vJFl7ZLTpNaIAzgct 1962424259 MLM Riesgo PLD: LOW Creado el: [DATE] C…" at bounding box center [488, 218] width 541 height 46
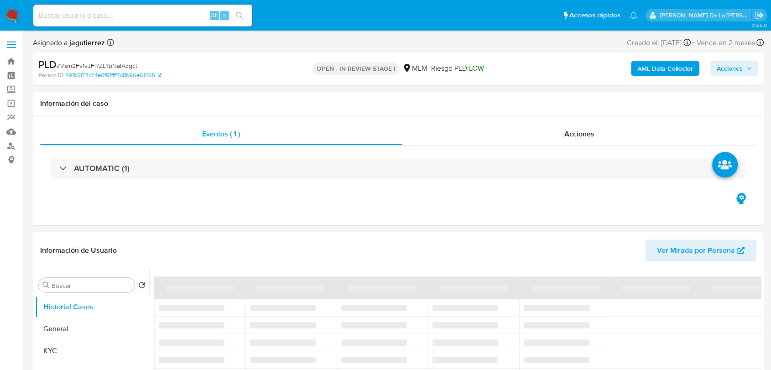
select select "10"
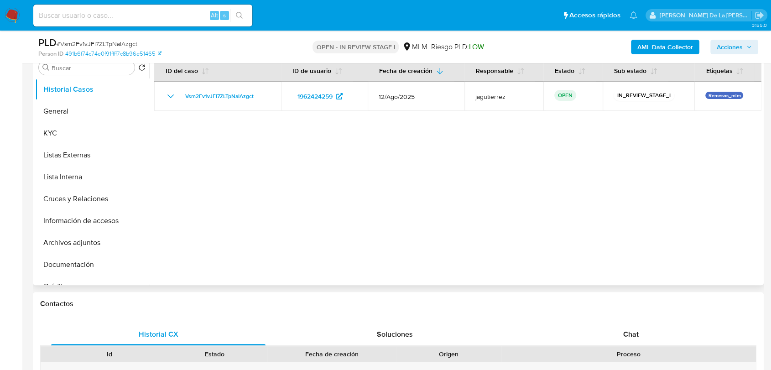
scroll to position [202, 0]
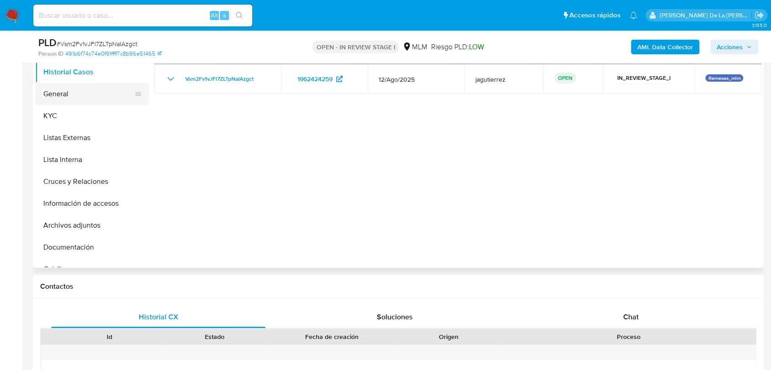
drag, startPoint x: 36, startPoint y: 88, endPoint x: 41, endPoint y: 91, distance: 4.9
click at [38, 90] on button "General" at bounding box center [88, 94] width 107 height 22
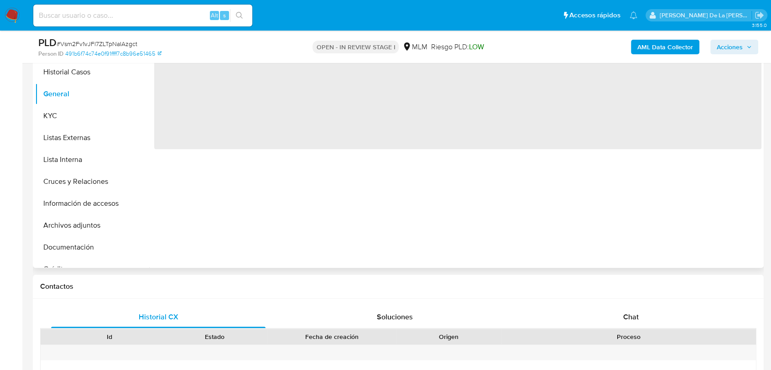
scroll to position [152, 0]
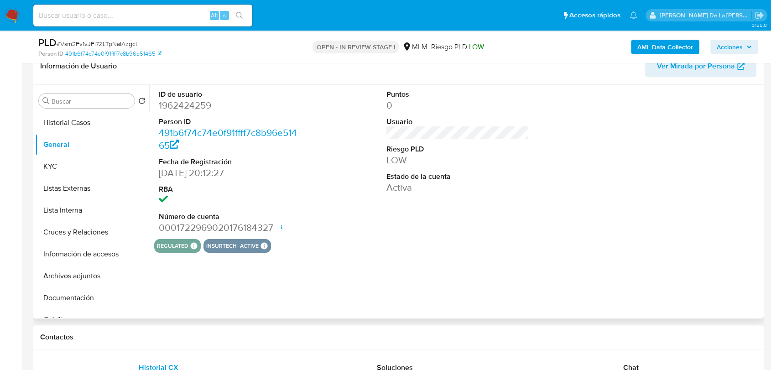
click at [186, 94] on dt "ID de usuario" at bounding box center [230, 94] width 143 height 10
click at [186, 99] on dd "1962424259" at bounding box center [230, 105] width 143 height 13
copy dd "1962424259"
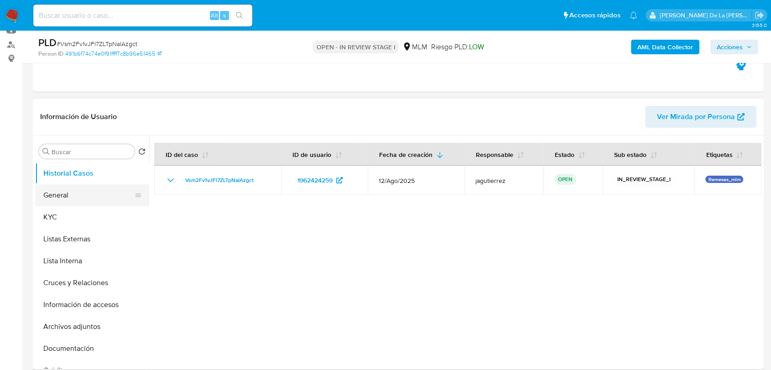
click at [84, 193] on button "General" at bounding box center [88, 195] width 107 height 22
select select "10"
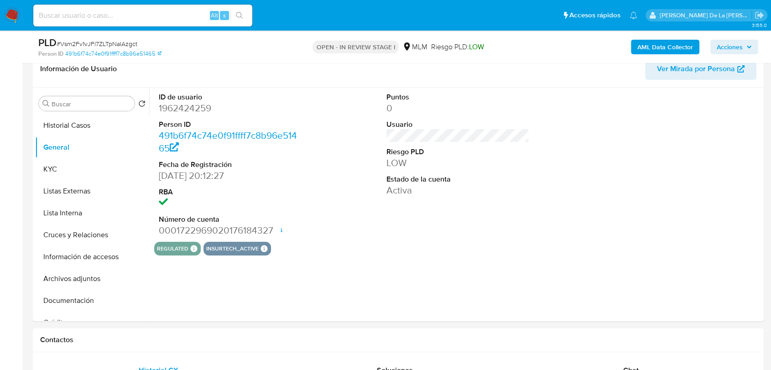
scroll to position [139, 0]
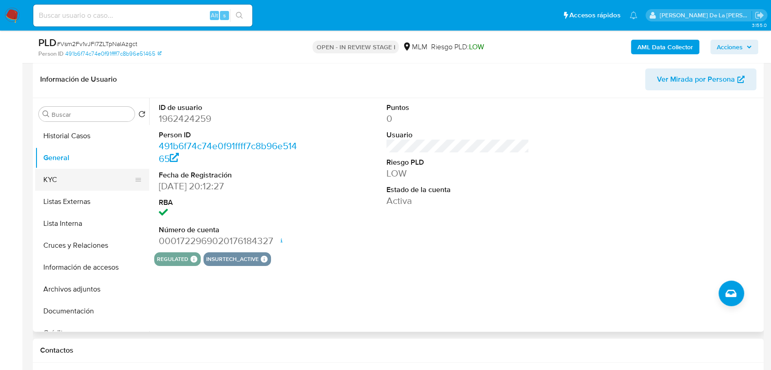
click at [80, 177] on button "KYC" at bounding box center [88, 180] width 107 height 22
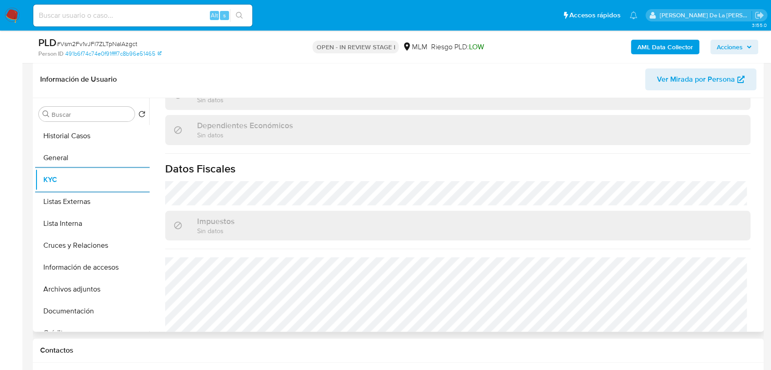
scroll to position [573, 0]
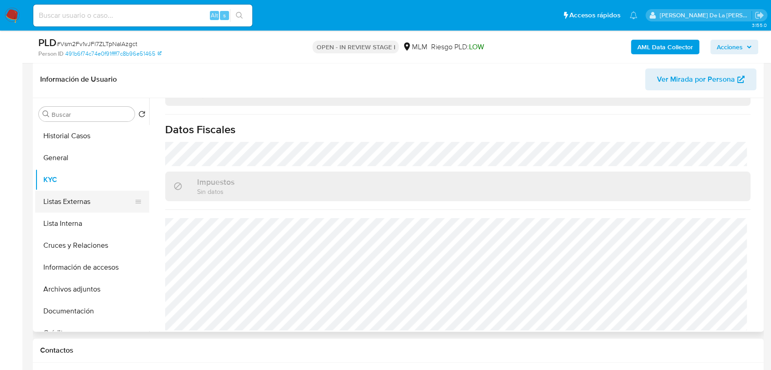
click at [65, 203] on button "Listas Externas" at bounding box center [88, 202] width 107 height 22
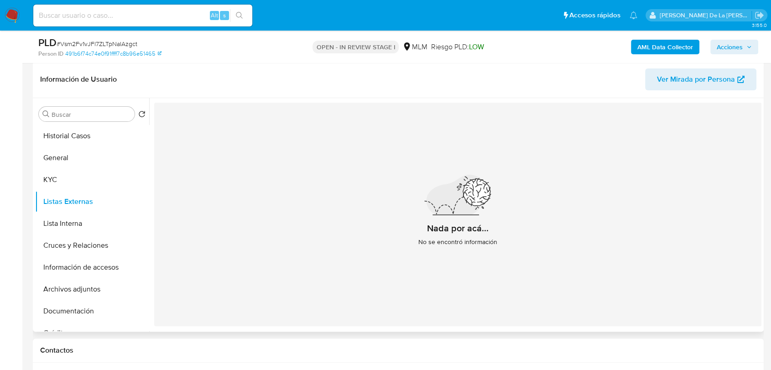
click at [495, 173] on div "Nada por acá... No se encontró información" at bounding box center [457, 214] width 607 height 223
click at [244, 272] on div "Nada por acá... No se encontró información" at bounding box center [457, 214] width 607 height 223
click at [61, 243] on button "Cruces y Relaciones" at bounding box center [88, 245] width 107 height 22
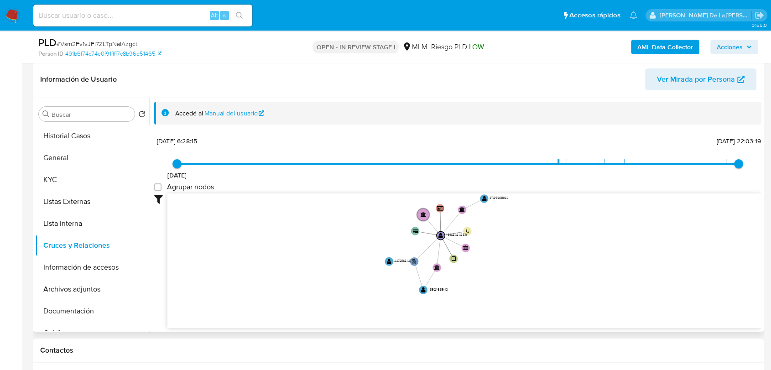
drag, startPoint x: 521, startPoint y: 258, endPoint x: 512, endPoint y: 273, distance: 17.2
click at [512, 273] on icon "phone-a8270aa46167596431db0c7d29b80b8e  user-1962424259  1962424259 person-49…" at bounding box center [464, 259] width 594 height 132
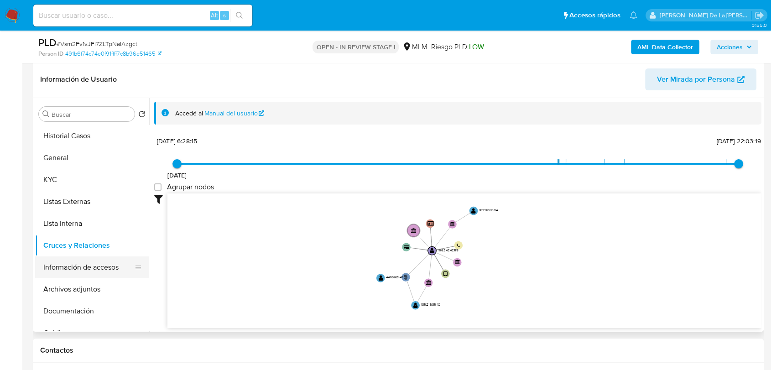
click at [105, 259] on button "Información de accesos" at bounding box center [88, 267] width 107 height 22
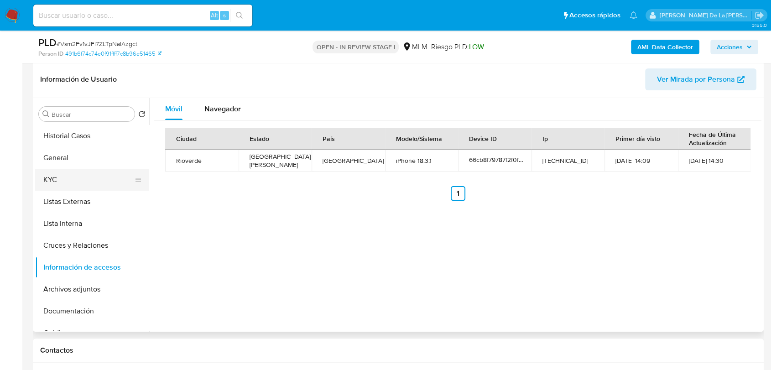
click at [78, 179] on button "KYC" at bounding box center [88, 180] width 107 height 22
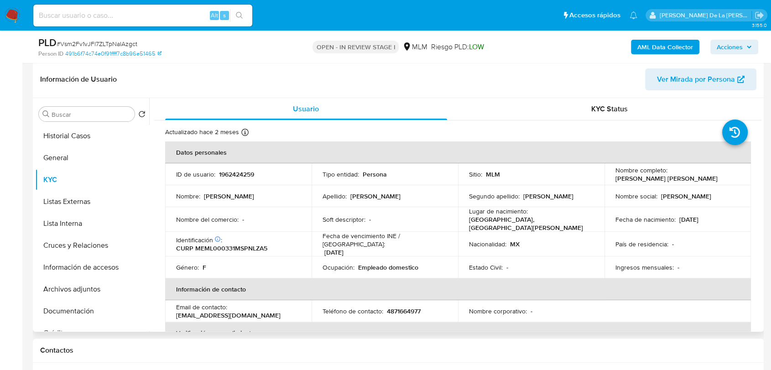
drag, startPoint x: 609, startPoint y: 176, endPoint x: 702, endPoint y: 180, distance: 93.1
click at [702, 180] on td "Nombre completo : Luz Mariela Mendez Maldonado" at bounding box center [677, 174] width 146 height 22
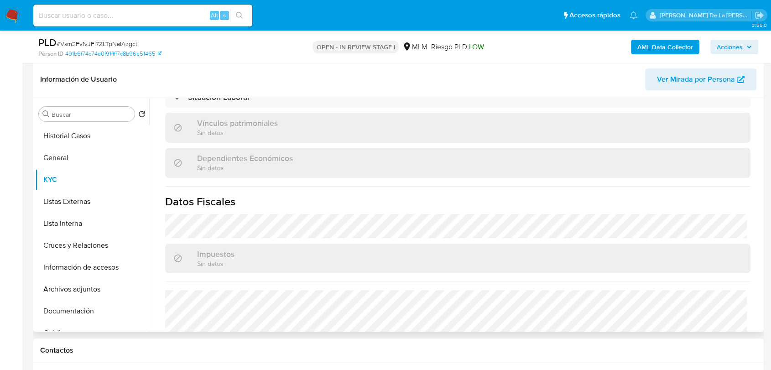
scroll to position [573, 0]
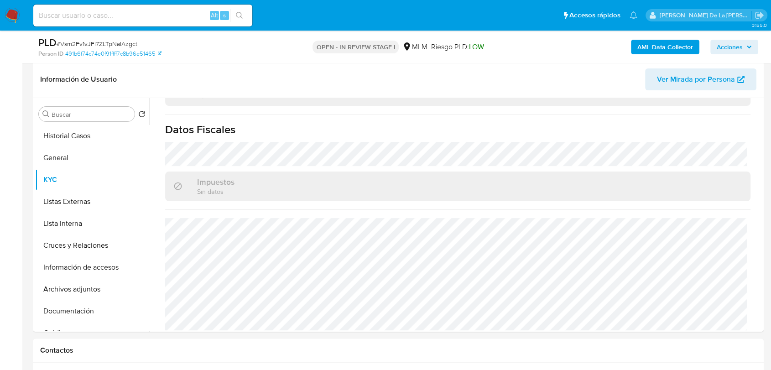
click at [68, 248] on button "Cruces y Relaciones" at bounding box center [88, 245] width 107 height 22
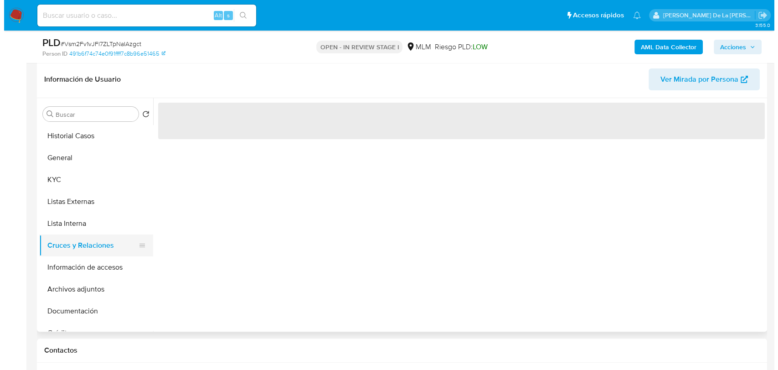
scroll to position [0, 0]
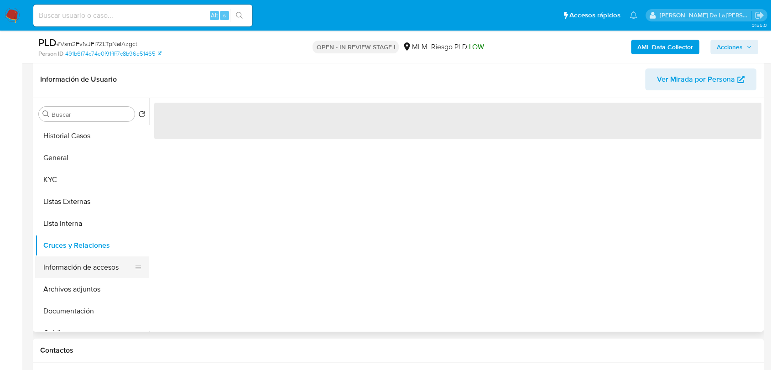
click at [82, 260] on button "Información de accesos" at bounding box center [88, 267] width 107 height 22
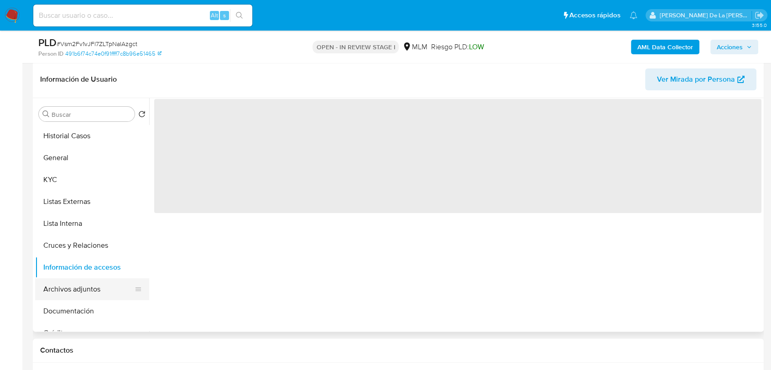
click at [77, 289] on button "Archivos adjuntos" at bounding box center [88, 289] width 107 height 22
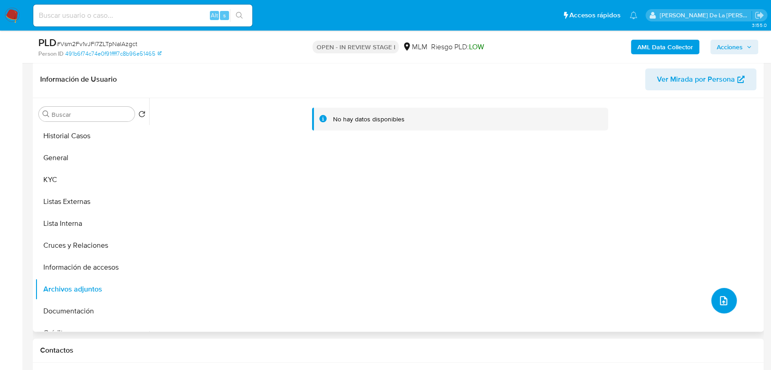
click at [711, 306] on button "upload-file" at bounding box center [724, 301] width 26 height 26
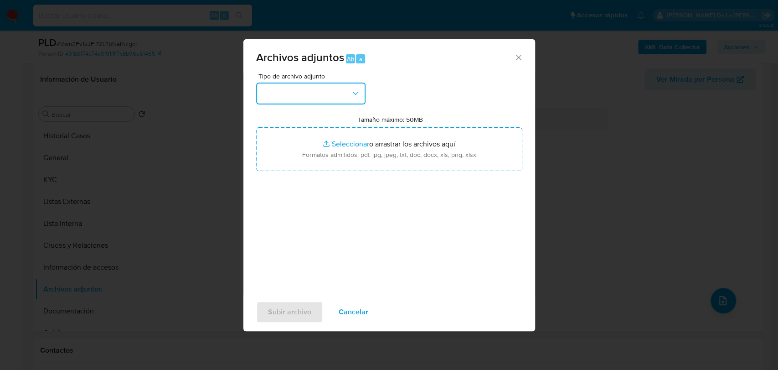
click at [274, 87] on button "button" at bounding box center [310, 94] width 109 height 22
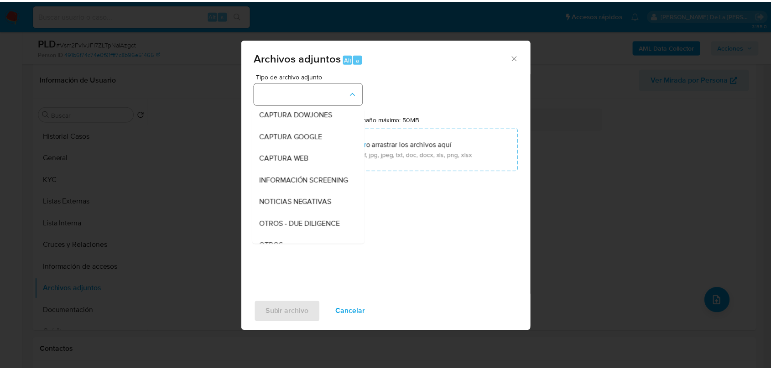
scroll to position [47, 0]
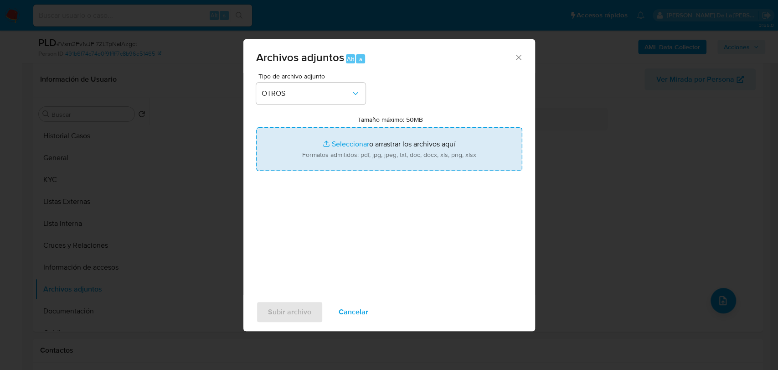
click at [311, 240] on div "Tipo de archivo adjunto OTROS Tamaño máximo: 50MB Seleccionar archivos Seleccio…" at bounding box center [389, 180] width 266 height 215
type input "C:\fakepath\1962424259_LUZ MARIELA MENDEZ MALDONADO_AGO2025.pdf"
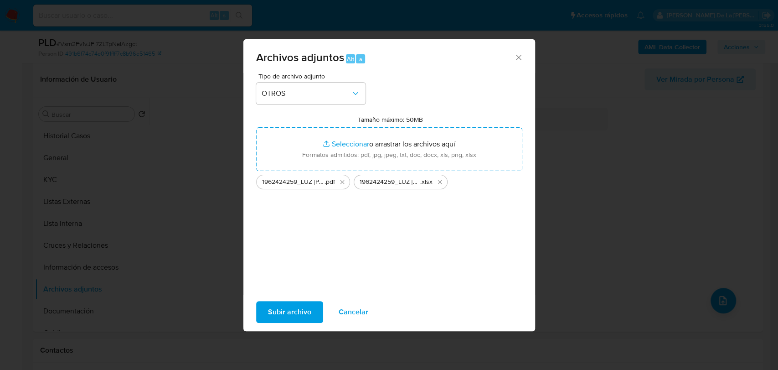
click at [289, 309] on span "Subir archivo" at bounding box center [289, 312] width 43 height 20
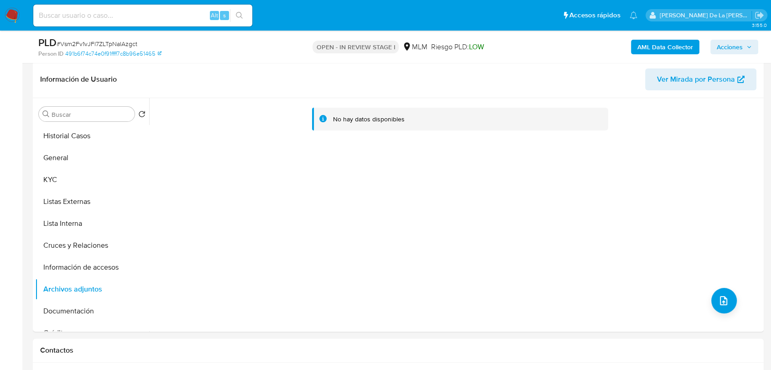
click at [743, 42] on span "Acciones" at bounding box center [733, 47] width 35 height 13
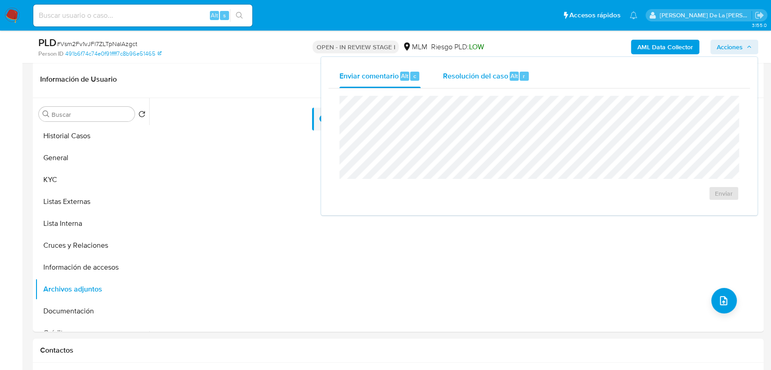
click at [467, 83] on div "Resolución del caso Alt r" at bounding box center [485, 76] width 87 height 24
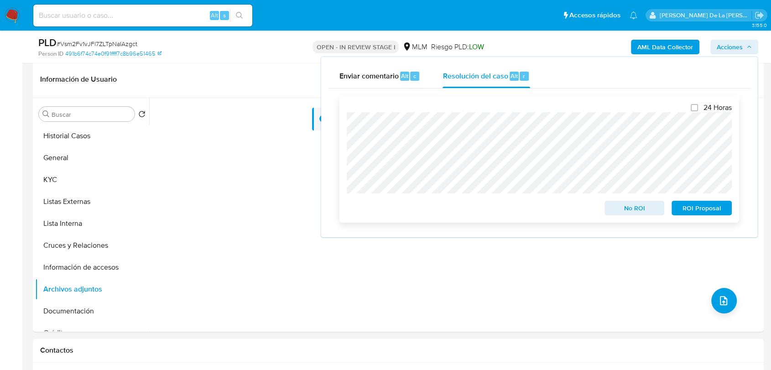
click at [636, 210] on span "No ROI" at bounding box center [634, 208] width 47 height 13
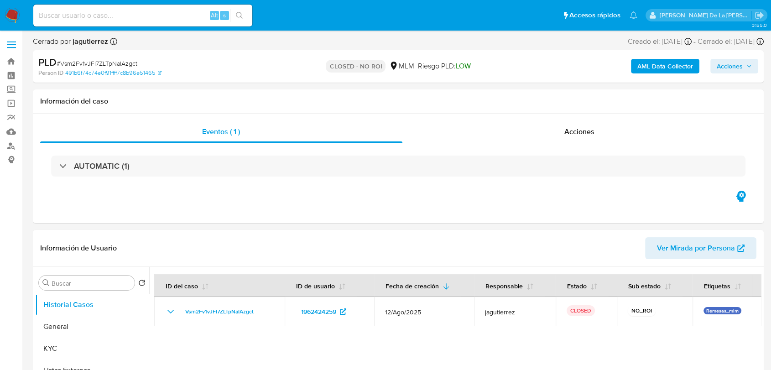
select select "10"
click at [19, 12] on img at bounding box center [13, 16] width 16 height 16
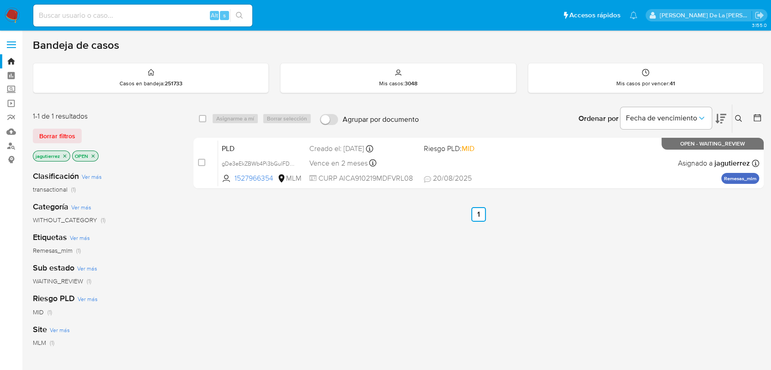
click at [63, 155] on icon "close-filter" at bounding box center [64, 155] width 5 height 5
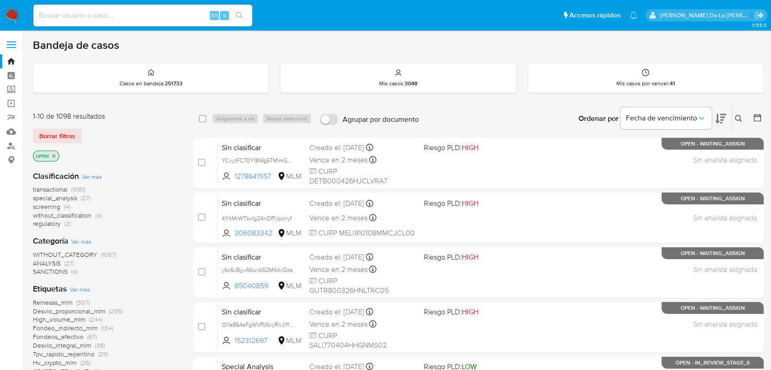
click at [48, 205] on span "screening" at bounding box center [46, 206] width 27 height 9
